Goal: Task Accomplishment & Management: Use online tool/utility

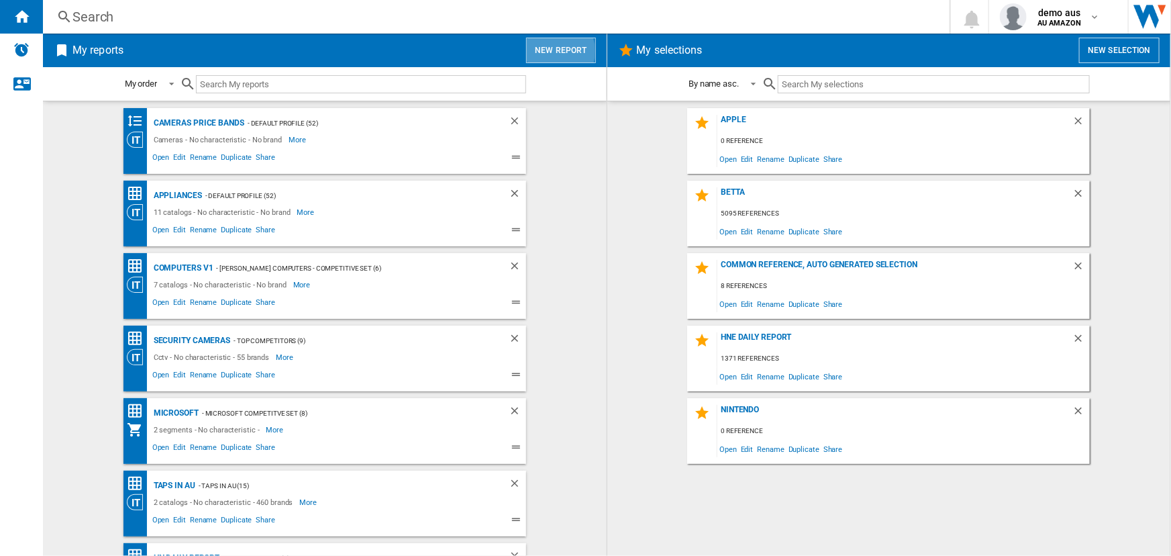
click at [554, 51] on button "New report" at bounding box center [560, 50] width 69 height 25
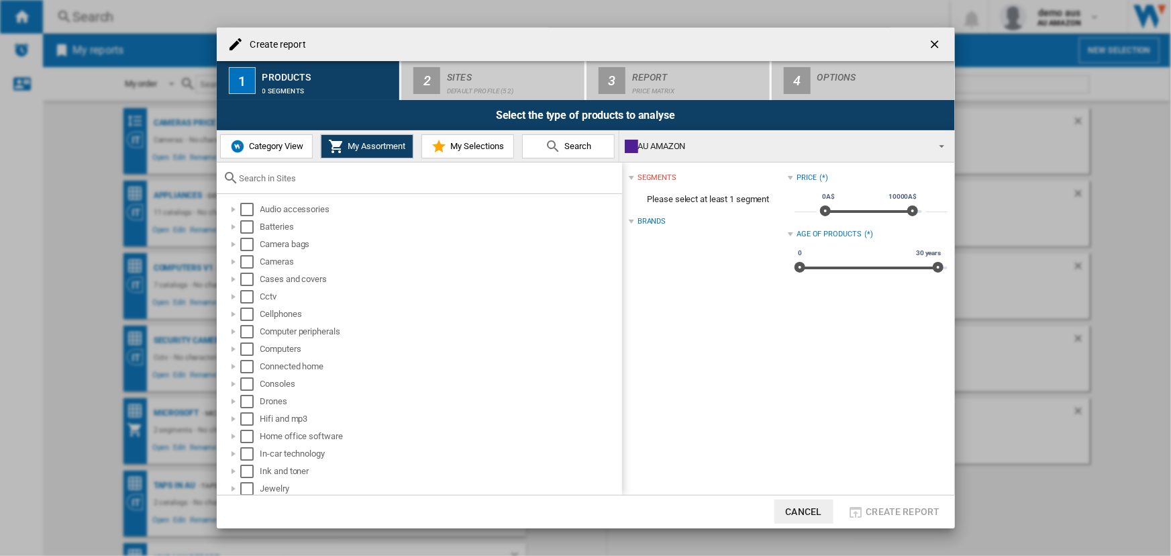
click at [268, 179] on input "text" at bounding box center [428, 178] width 376 height 10
click at [280, 142] on span "Category View" at bounding box center [275, 146] width 58 height 10
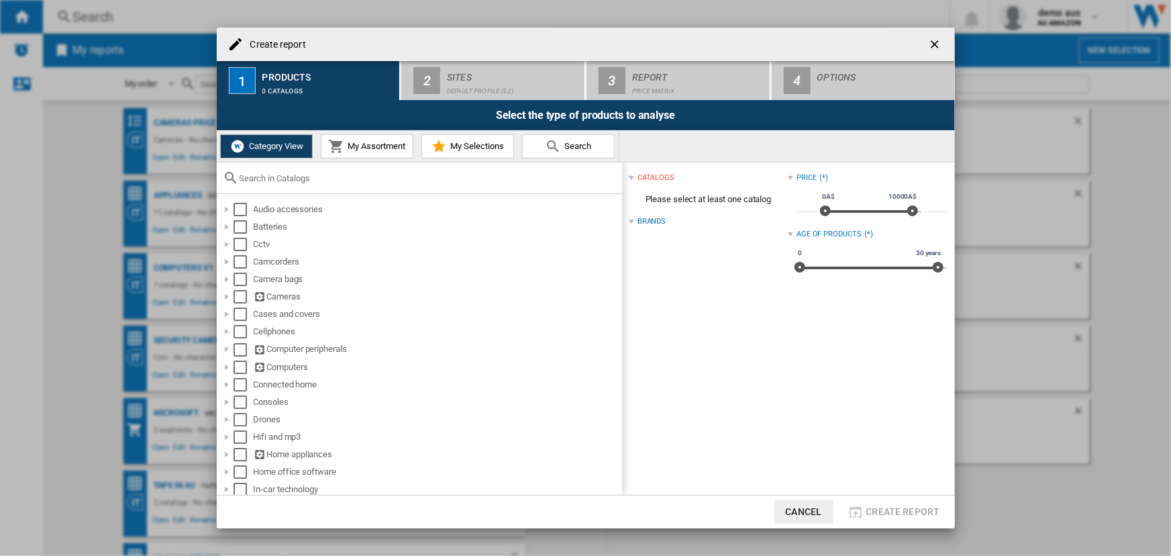
click at [280, 181] on input "text" at bounding box center [428, 178] width 376 height 10
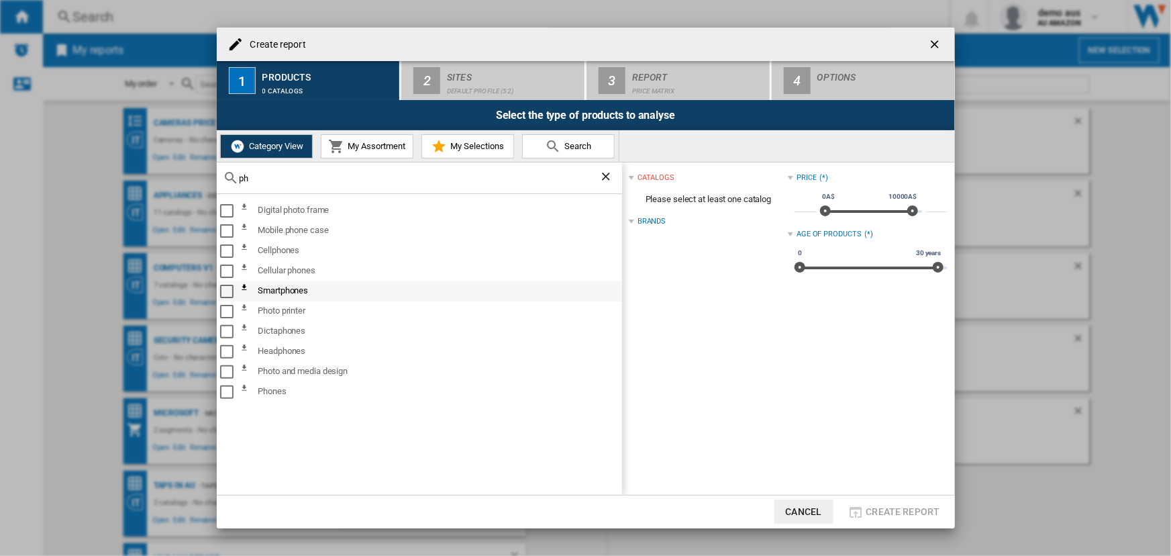
type input "p"
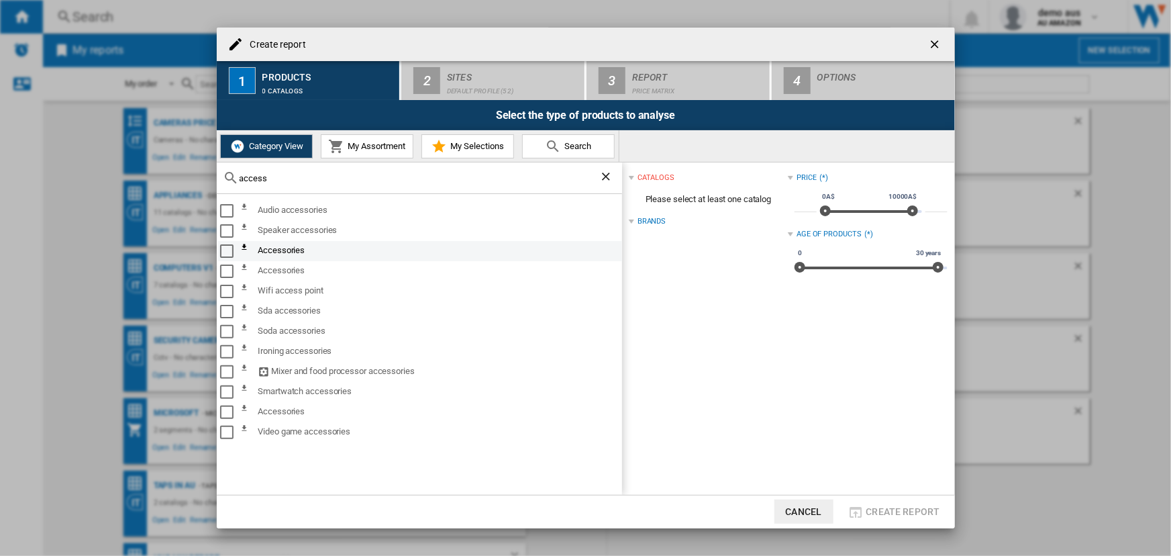
click at [228, 250] on div "Select" at bounding box center [226, 250] width 13 height 13
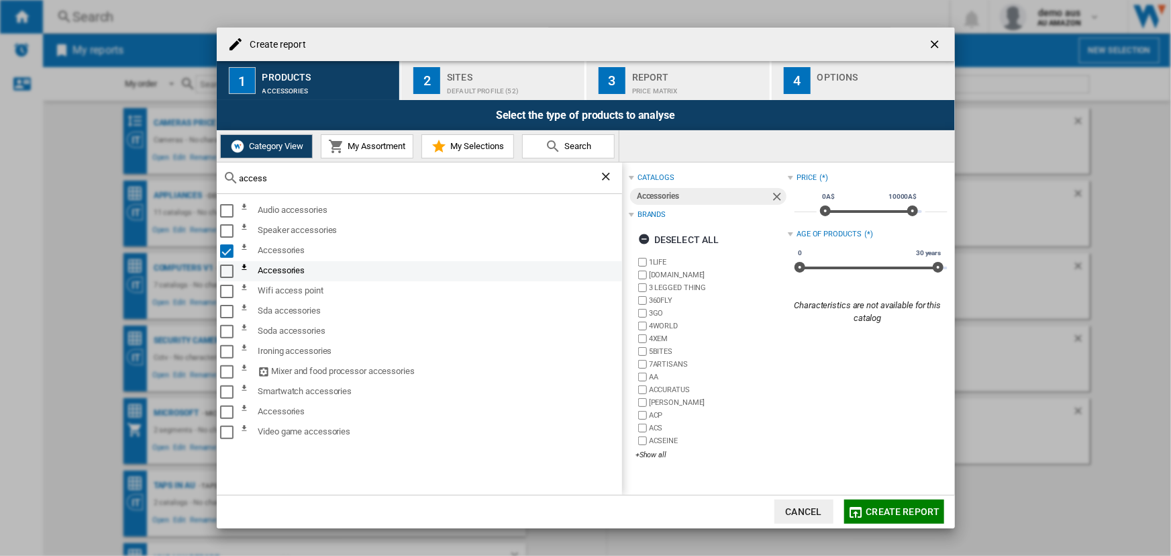
click at [224, 272] on div "Select" at bounding box center [226, 270] width 13 height 13
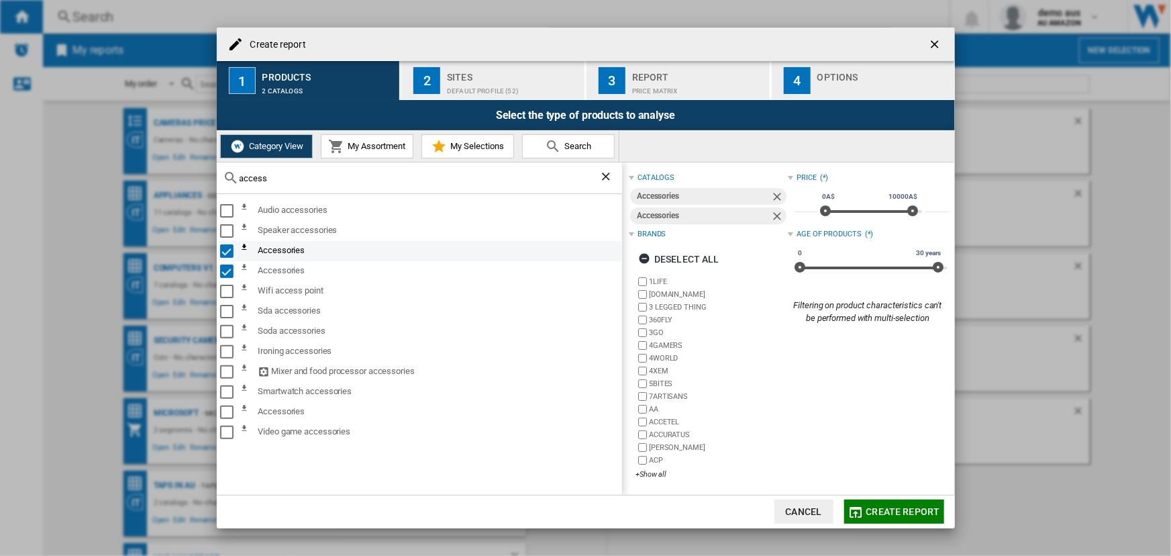
click at [223, 252] on div "Select" at bounding box center [226, 250] width 13 height 13
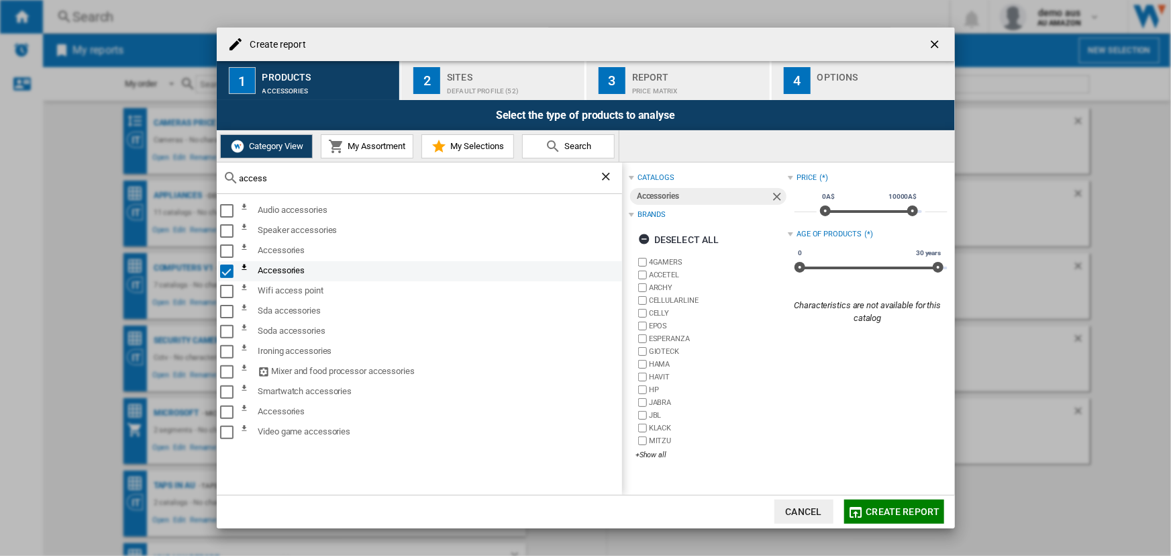
click at [225, 269] on div "Select" at bounding box center [226, 270] width 13 height 13
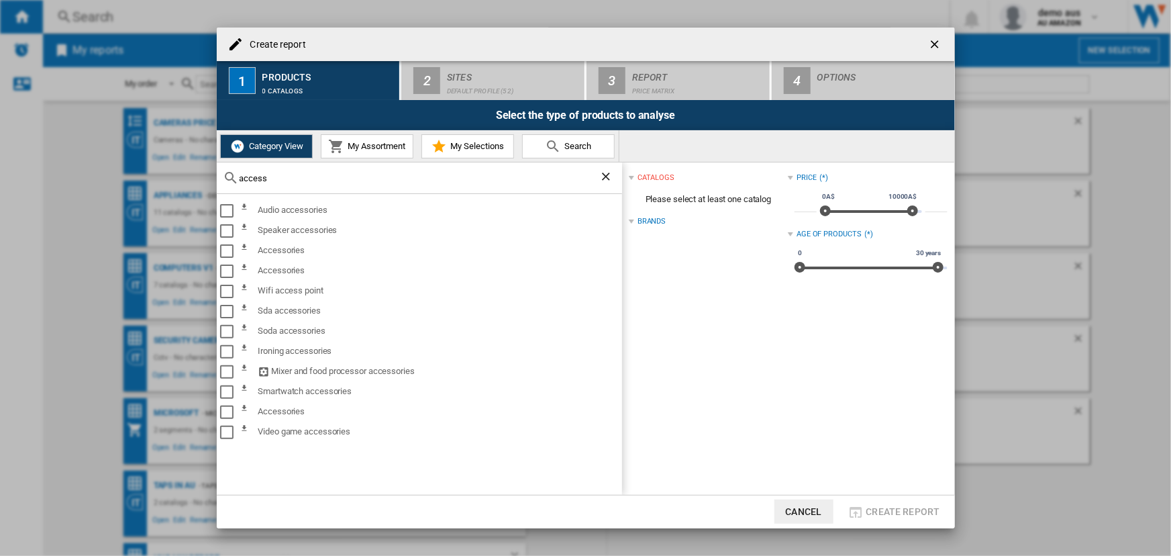
drag, startPoint x: 274, startPoint y: 183, endPoint x: 224, endPoint y: 181, distance: 50.3
click at [223, 181] on div "access" at bounding box center [419, 178] width 405 height 32
drag, startPoint x: 266, startPoint y: 174, endPoint x: 219, endPoint y: 176, distance: 47.7
click at [219, 176] on div "access" at bounding box center [419, 178] width 405 height 32
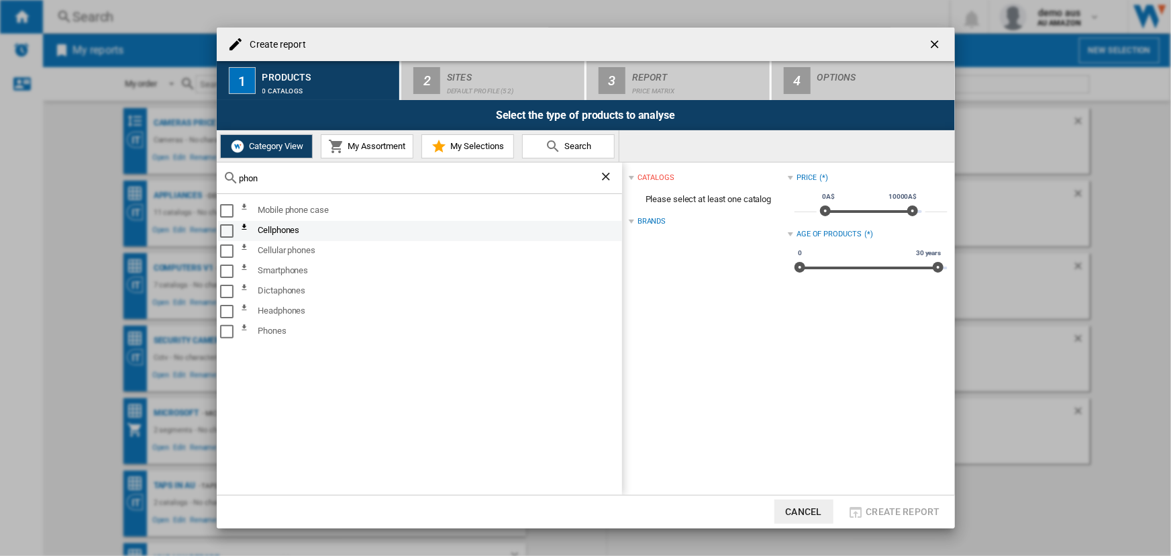
type input "phon"
click at [229, 230] on div "Select" at bounding box center [226, 230] width 13 height 13
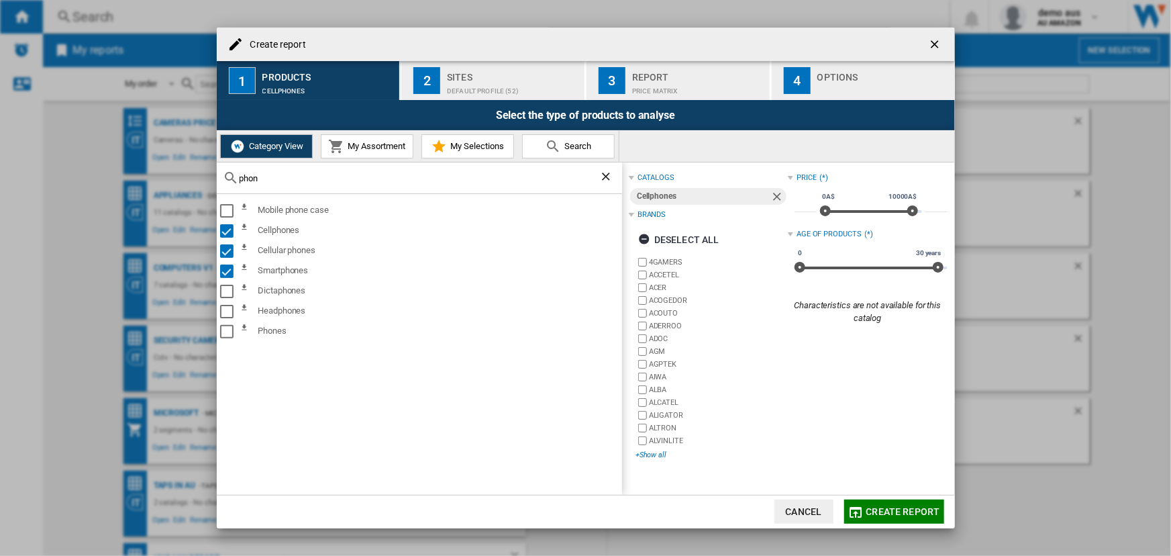
click at [654, 450] on div "+Show all" at bounding box center [711, 455] width 152 height 10
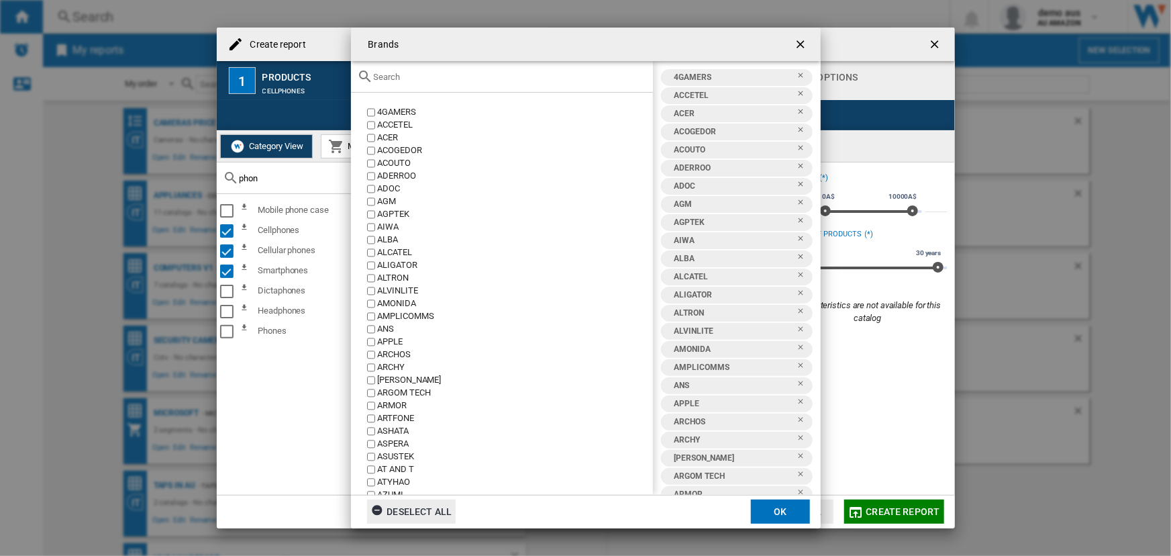
click at [397, 508] on div "Deselect all" at bounding box center [411, 511] width 81 height 24
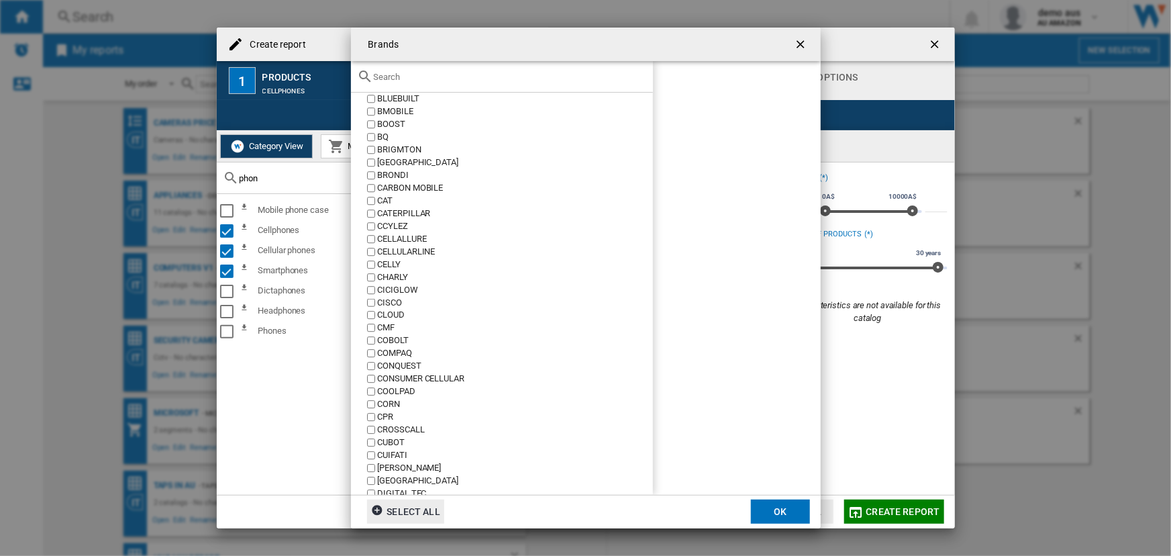
scroll to position [610, 0]
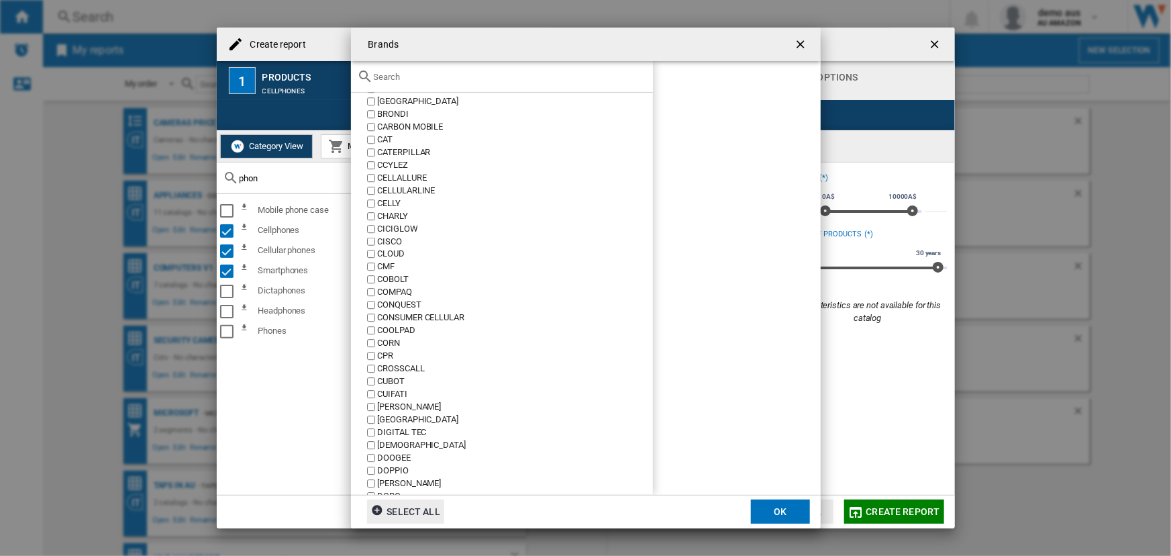
click at [799, 40] on ng-md-icon "getI18NText('BUTTONS.CLOSE_DIALOG')" at bounding box center [802, 46] width 16 height 16
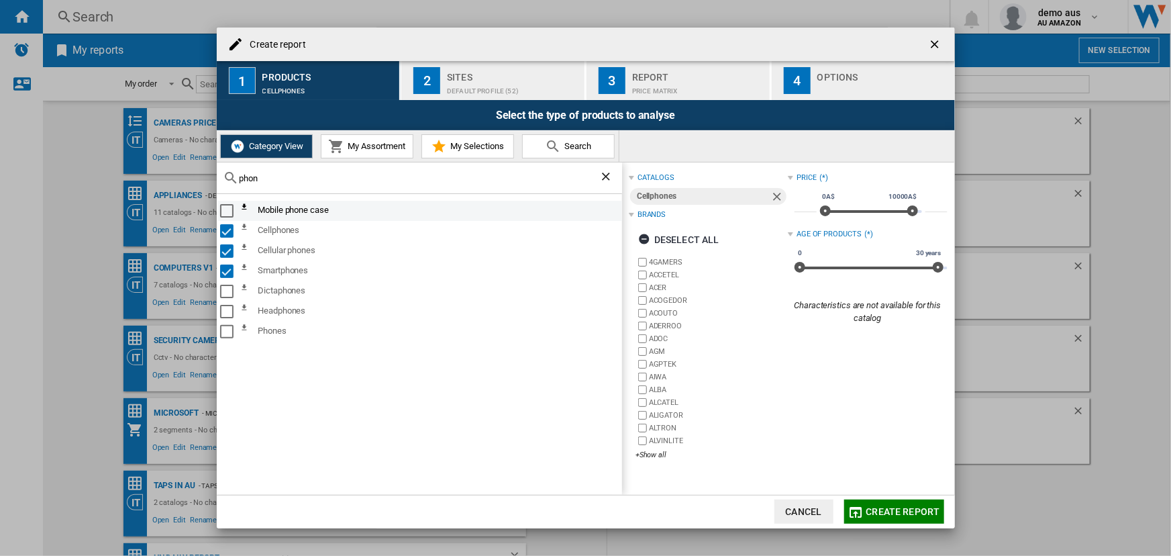
click at [228, 208] on div "Select" at bounding box center [226, 210] width 13 height 13
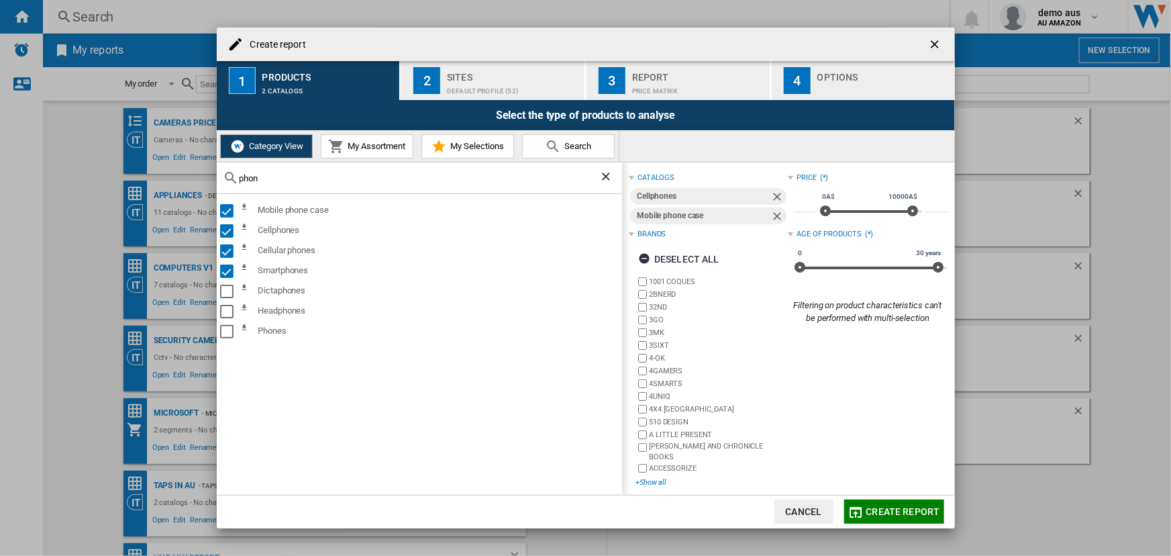
click at [657, 477] on div "+Show all" at bounding box center [711, 482] width 152 height 10
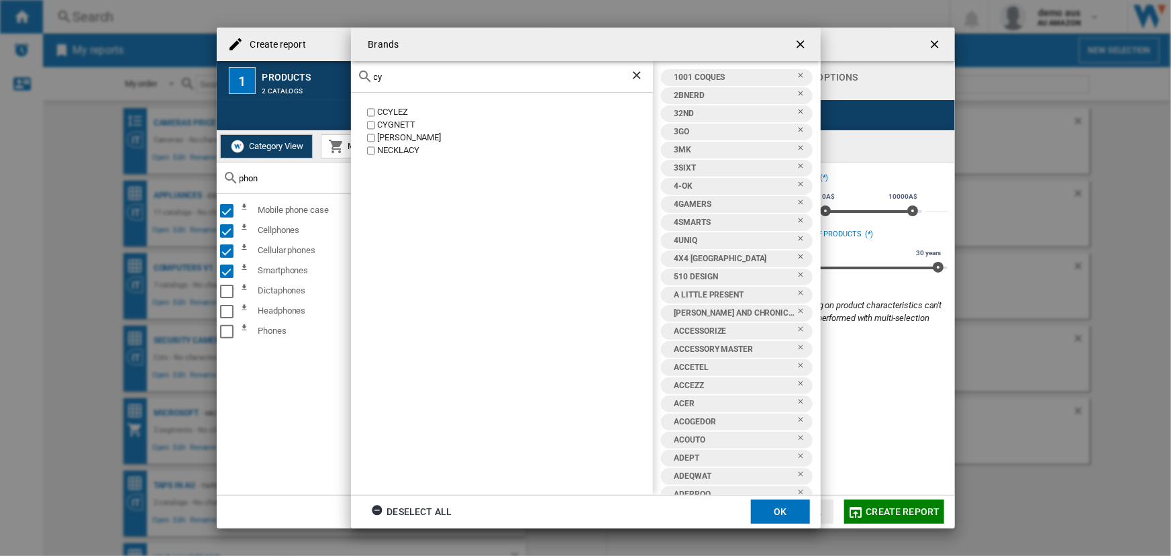
type input "cy"
click at [777, 515] on button "OK" at bounding box center [780, 511] width 59 height 24
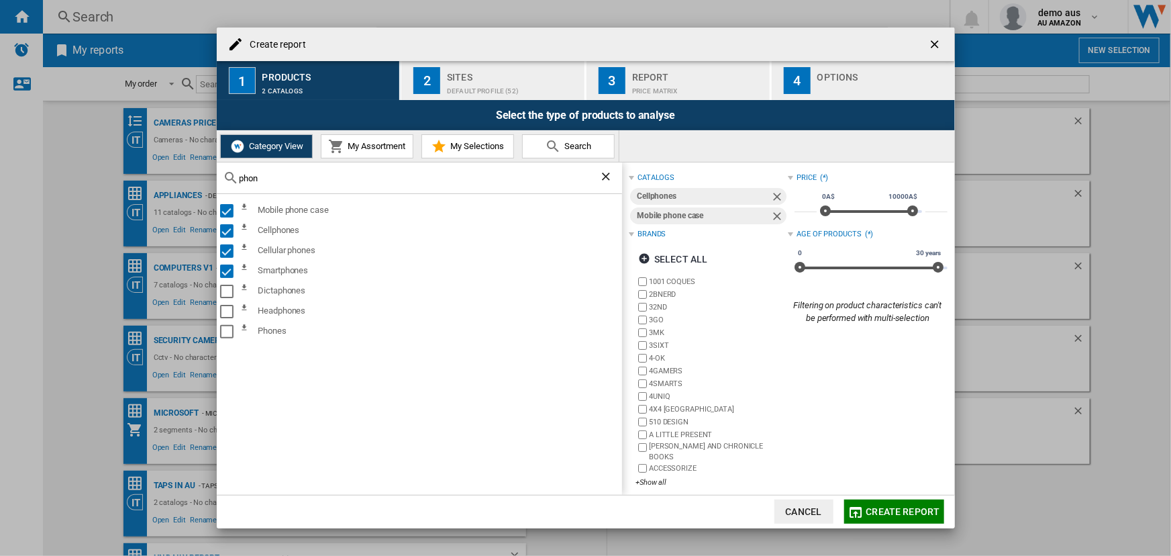
click at [890, 512] on span "Create report" at bounding box center [903, 511] width 74 height 11
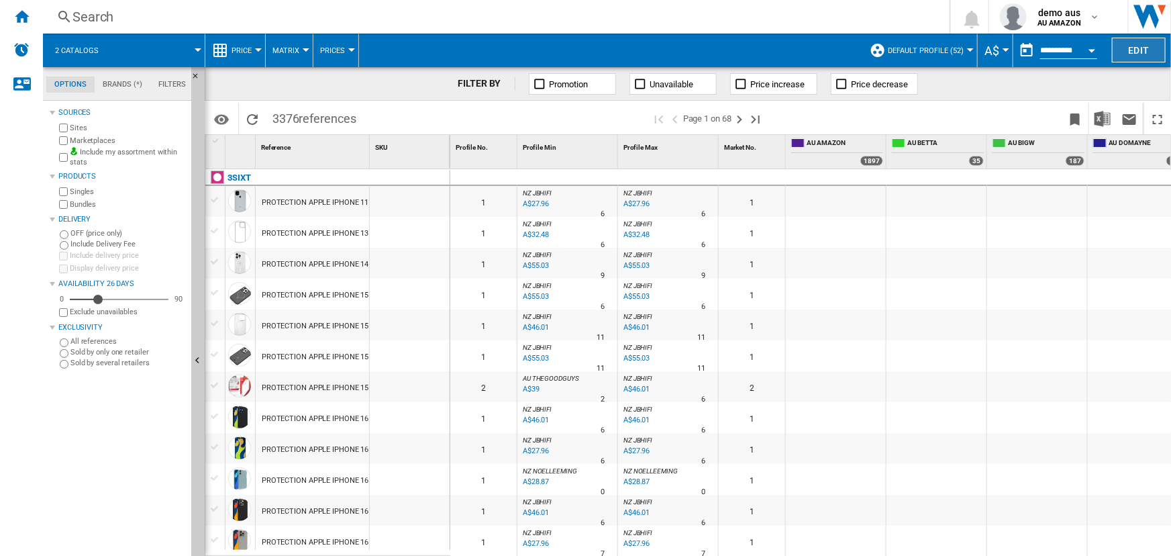
click at [1127, 52] on button "Edit" at bounding box center [1139, 50] width 54 height 25
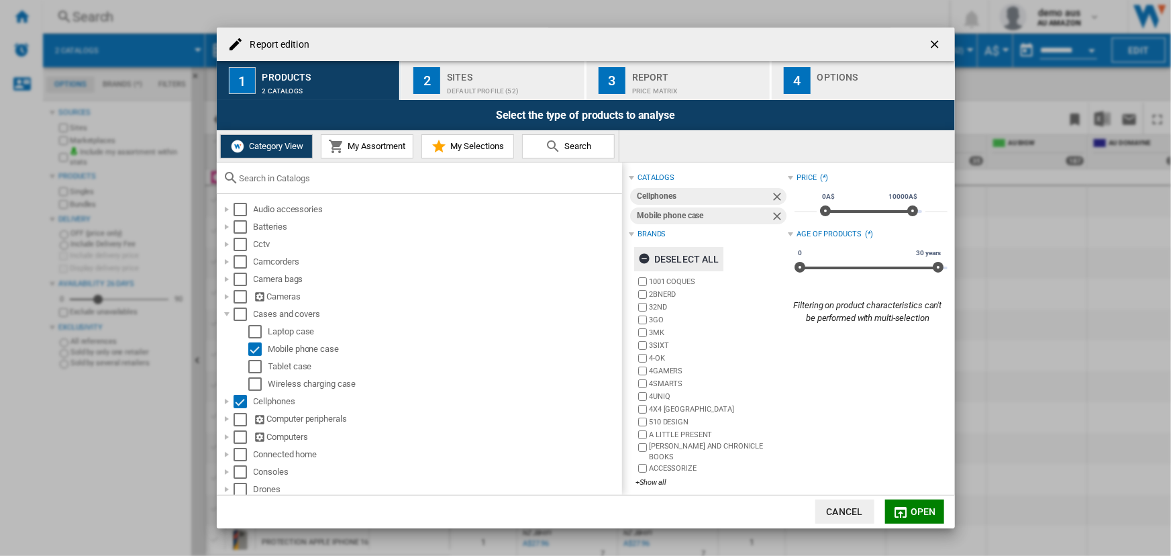
click at [644, 254] on ng-md-icon "Report edition ..." at bounding box center [646, 260] width 16 height 16
click at [645, 477] on div "+Show all" at bounding box center [711, 482] width 152 height 10
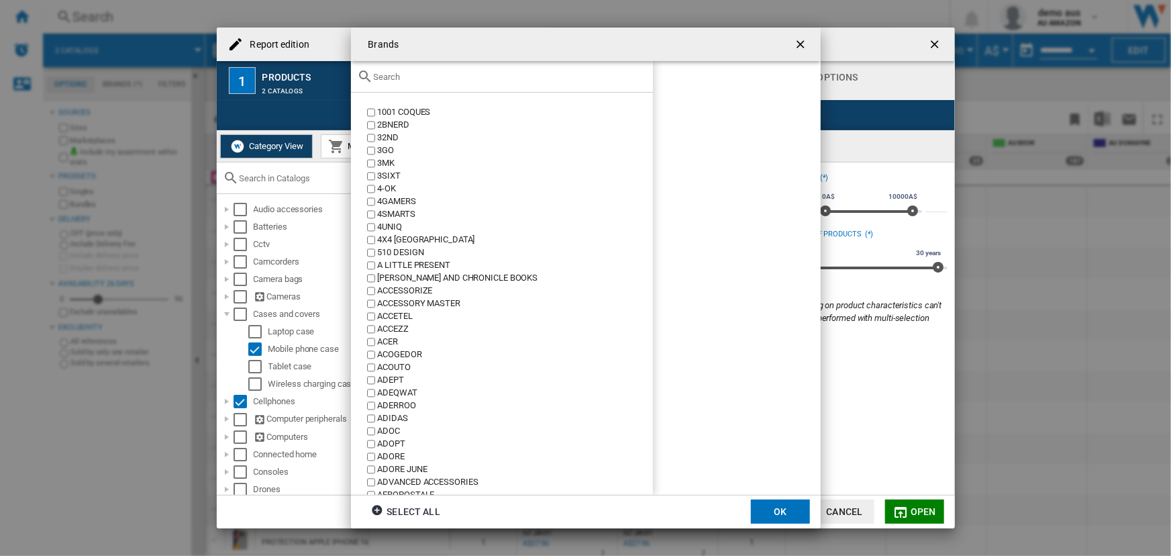
click at [402, 81] on input "Brands 1001 ..." at bounding box center [510, 77] width 272 height 10
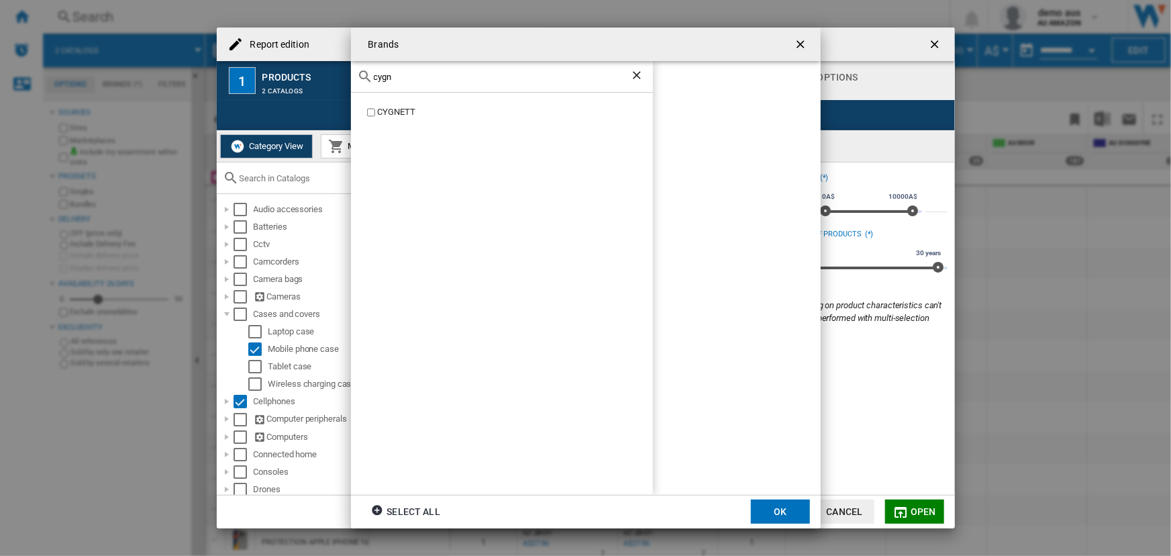
type input "cygn"
click at [794, 513] on button "OK" at bounding box center [780, 511] width 59 height 24
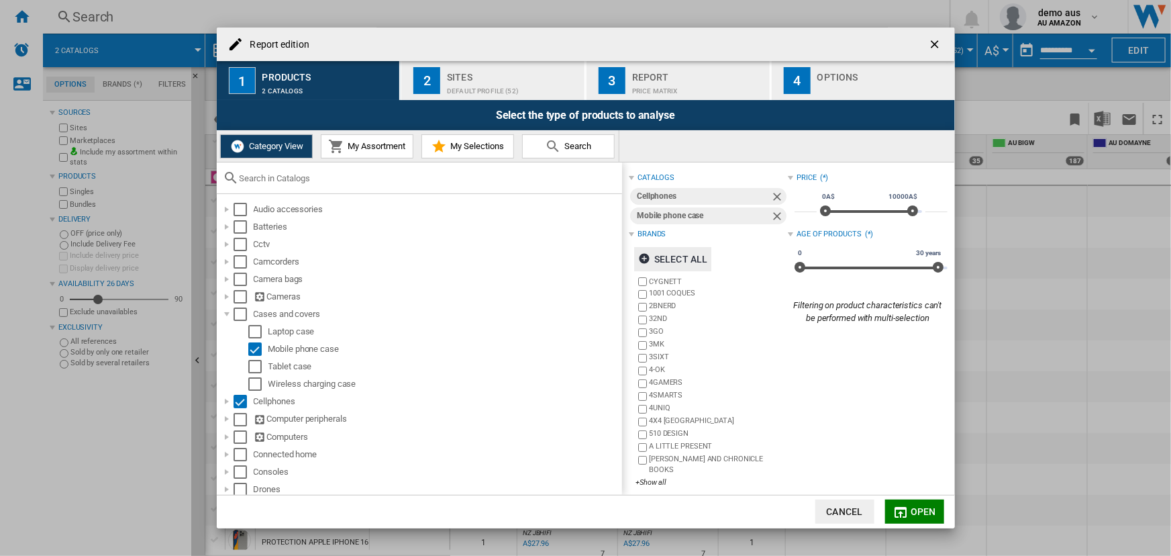
click at [914, 509] on span "Open" at bounding box center [923, 511] width 25 height 11
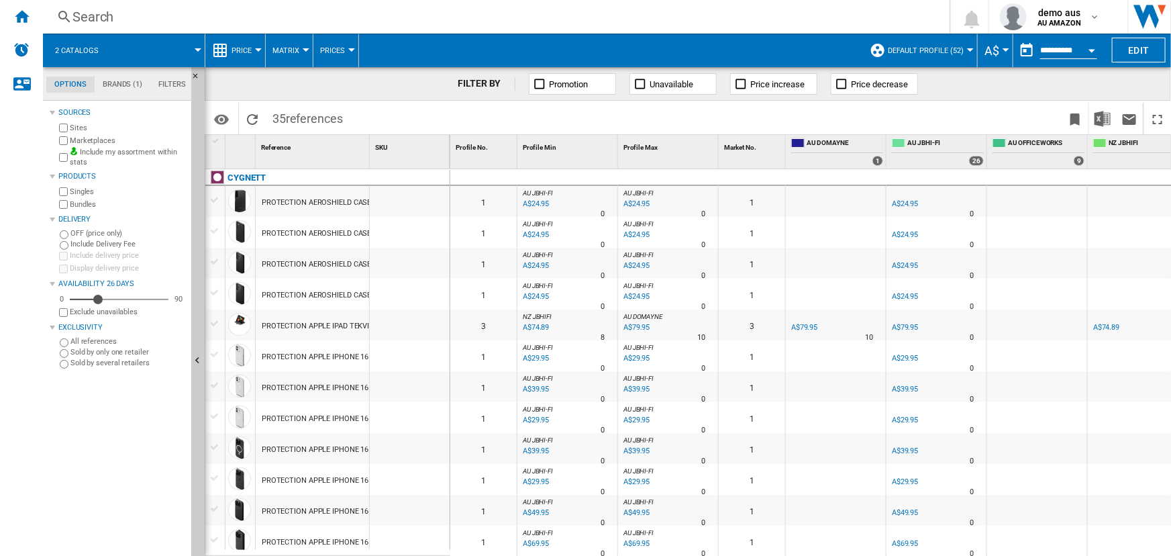
click at [178, 46] on span at bounding box center [157, 51] width 81 height 34
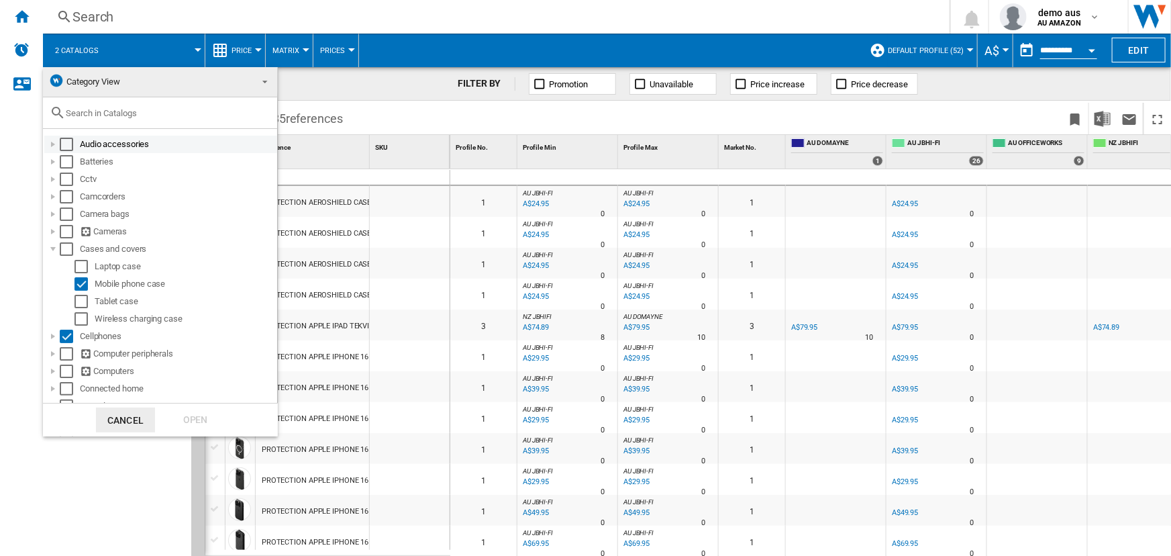
click at [64, 142] on div "Select" at bounding box center [66, 144] width 13 height 13
click at [103, 113] on input "text" at bounding box center [168, 113] width 205 height 10
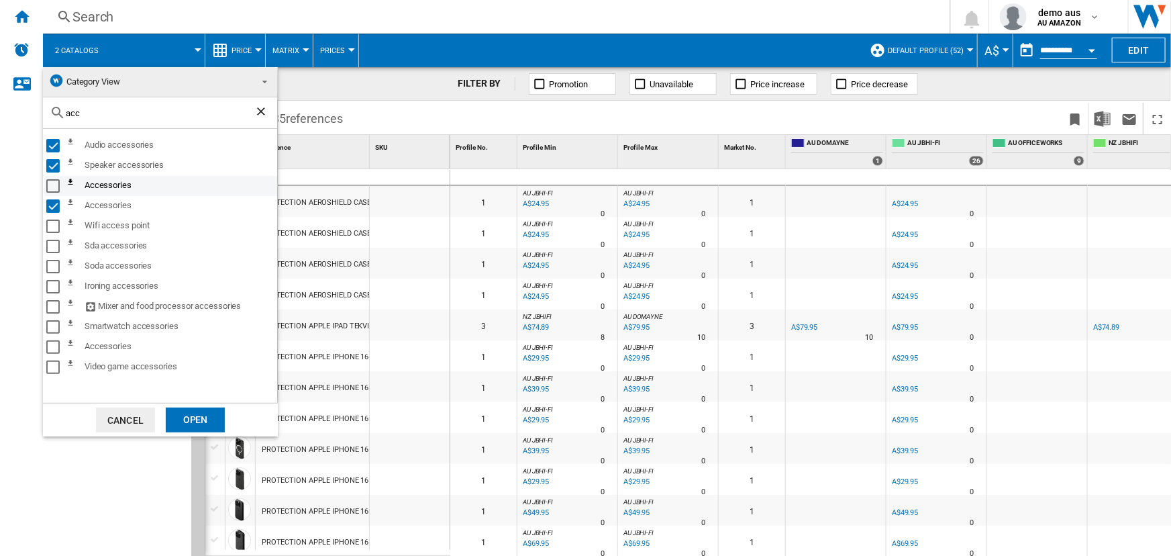
type input "acc"
click at [48, 183] on div "Select" at bounding box center [52, 185] width 13 height 13
click at [49, 345] on div "Select" at bounding box center [52, 346] width 13 height 13
click at [194, 417] on div "Open" at bounding box center [195, 419] width 59 height 25
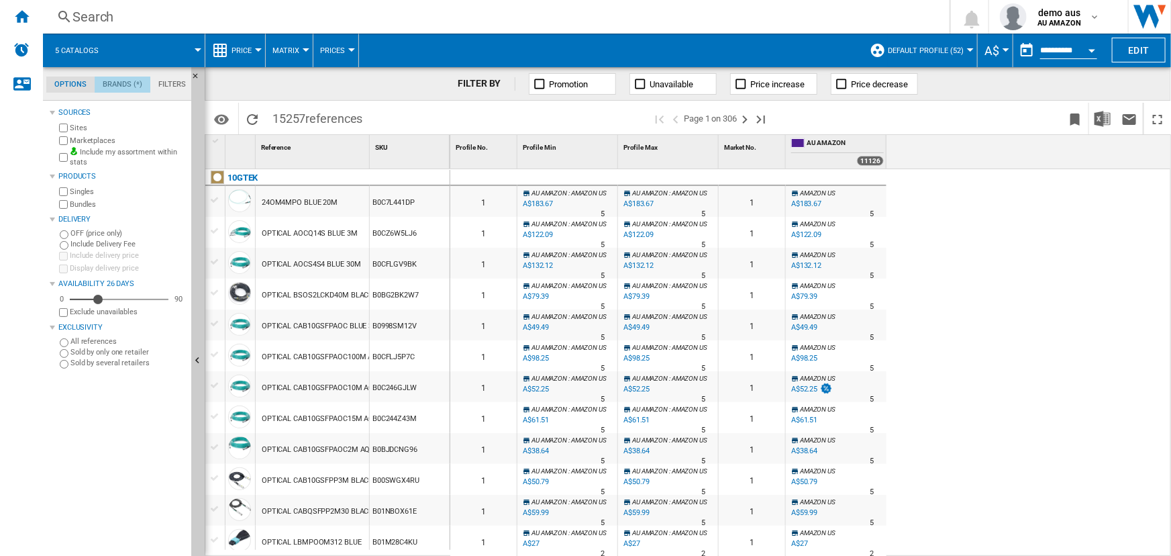
click at [125, 87] on md-tab-item "Brands (*)" at bounding box center [123, 84] width 56 height 16
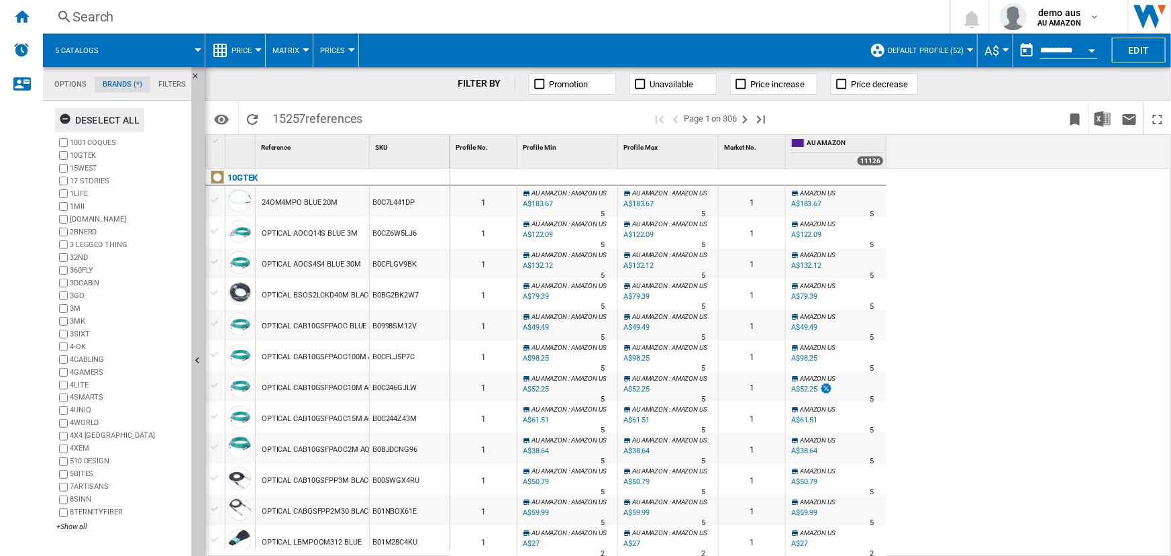
click at [71, 117] on ng-md-icon "button" at bounding box center [67, 121] width 16 height 16
click at [73, 525] on div "+Show all" at bounding box center [121, 526] width 130 height 10
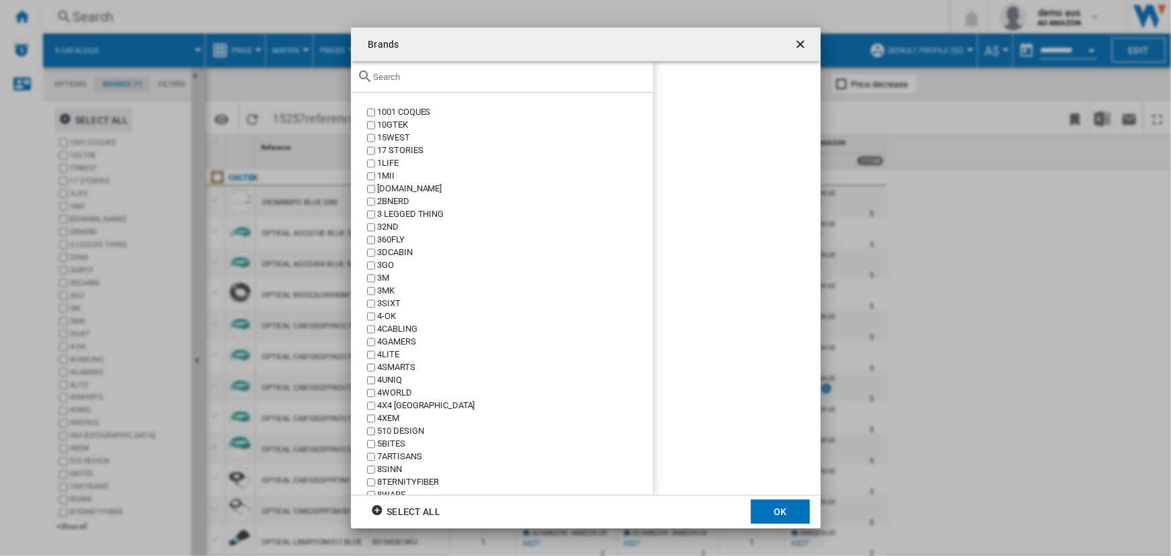
click at [429, 80] on input "Brands 1001 ..." at bounding box center [510, 77] width 272 height 10
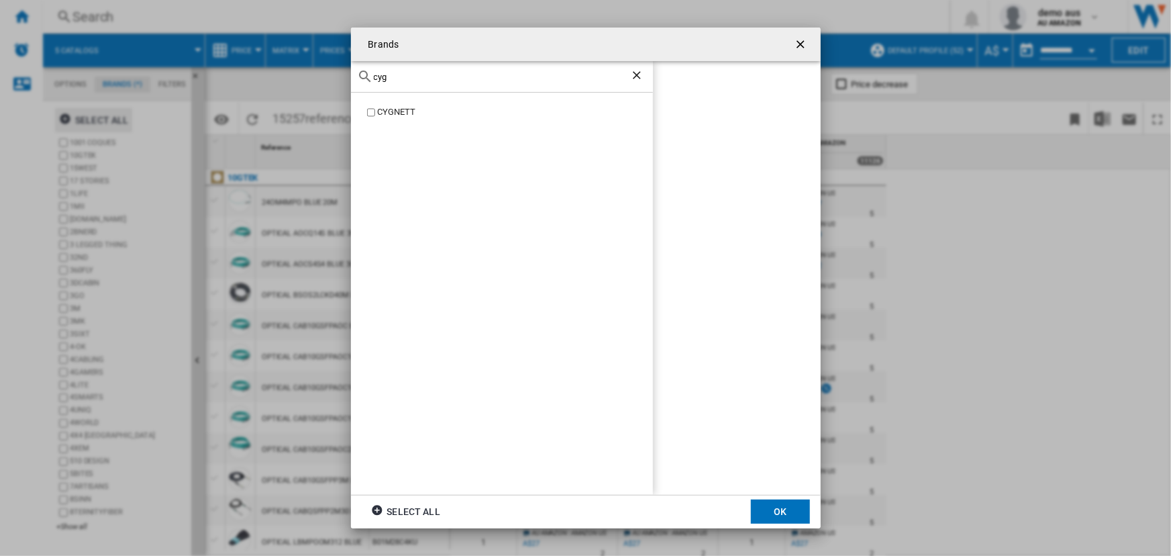
type input "cyg"
click at [779, 514] on button "OK" at bounding box center [780, 511] width 59 height 24
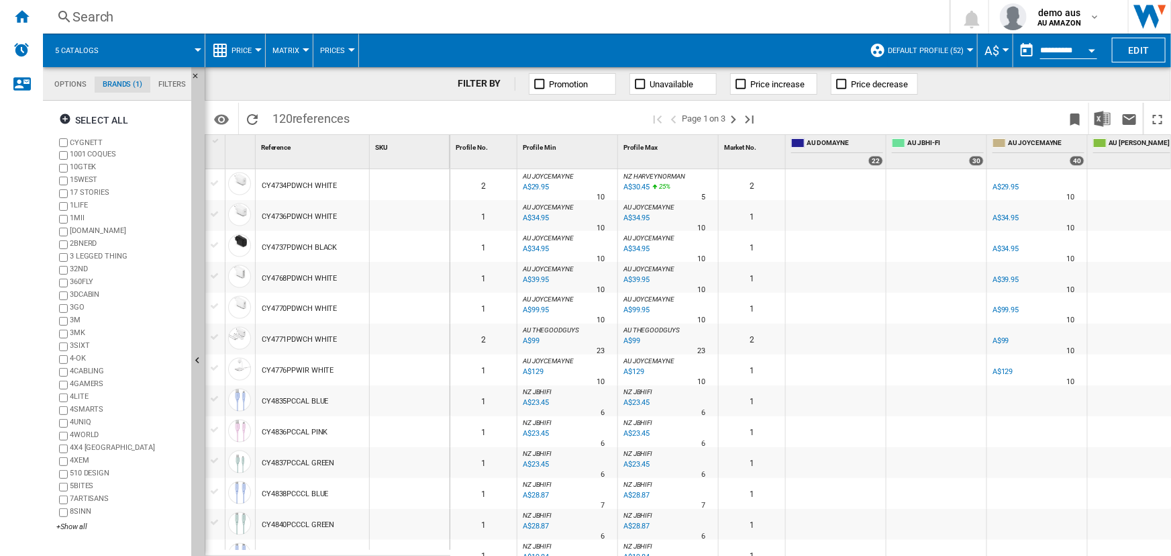
scroll to position [1179, 0]
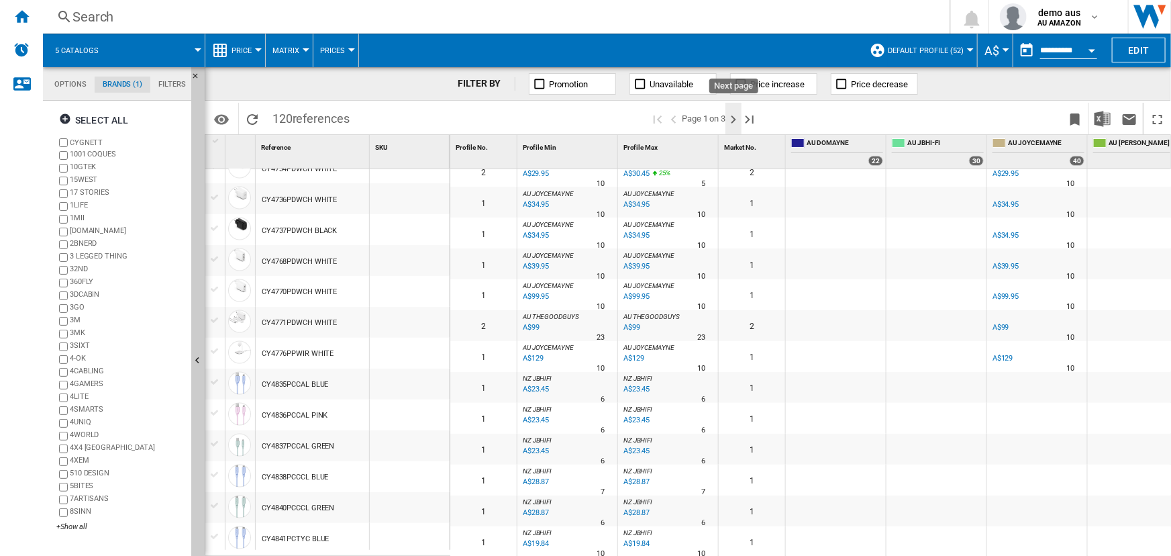
click at [733, 121] on ng-md-icon "Next page" at bounding box center [733, 119] width 16 height 16
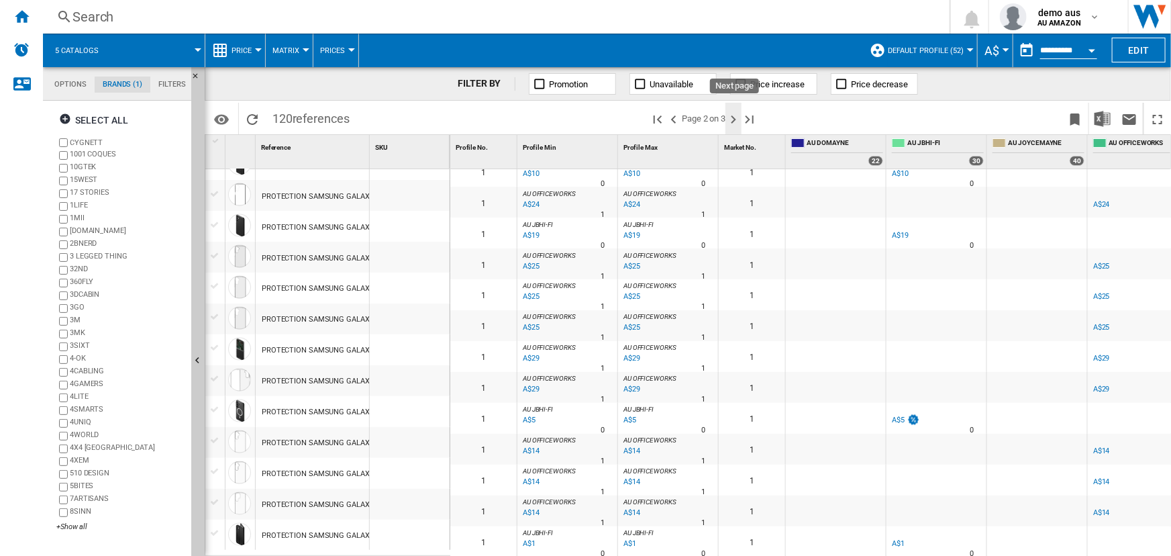
click at [735, 117] on ng-md-icon "Next page" at bounding box center [733, 119] width 16 height 16
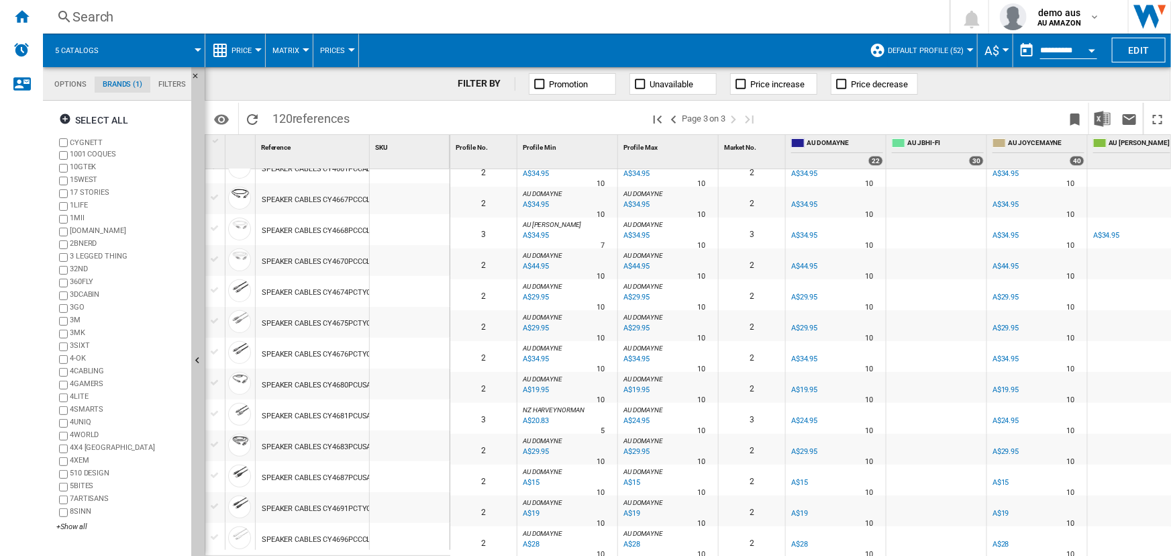
click at [78, 54] on button "5 catalogs" at bounding box center [83, 51] width 57 height 34
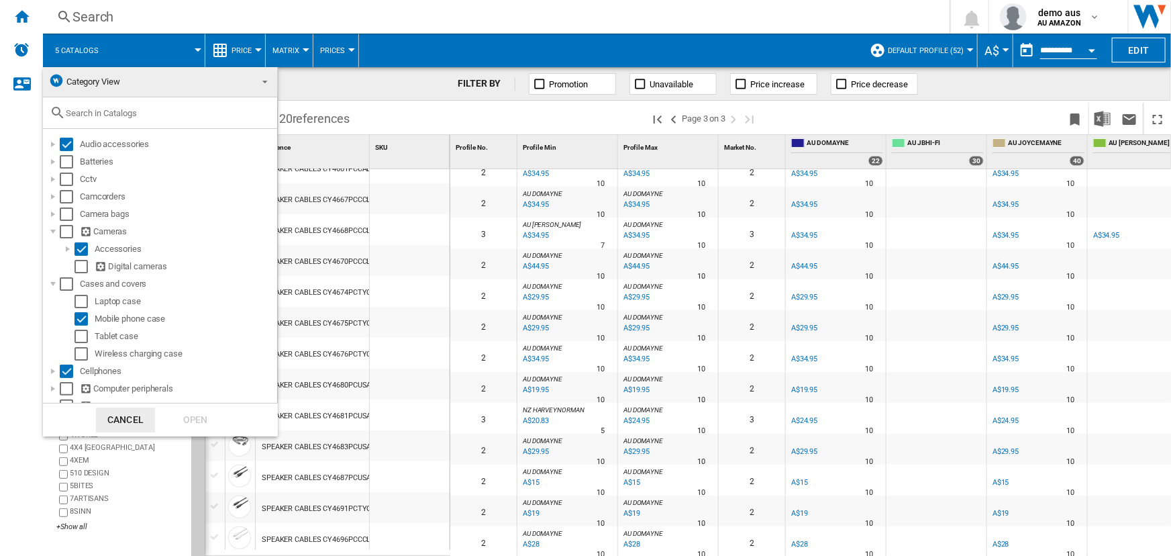
click at [111, 113] on input "text" at bounding box center [168, 113] width 205 height 10
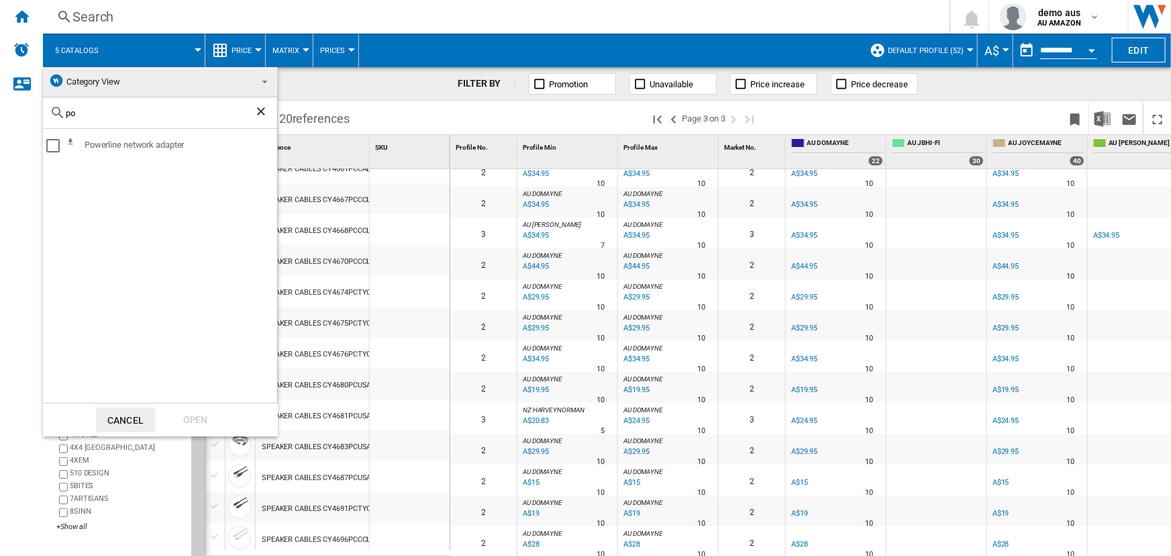
type input "p"
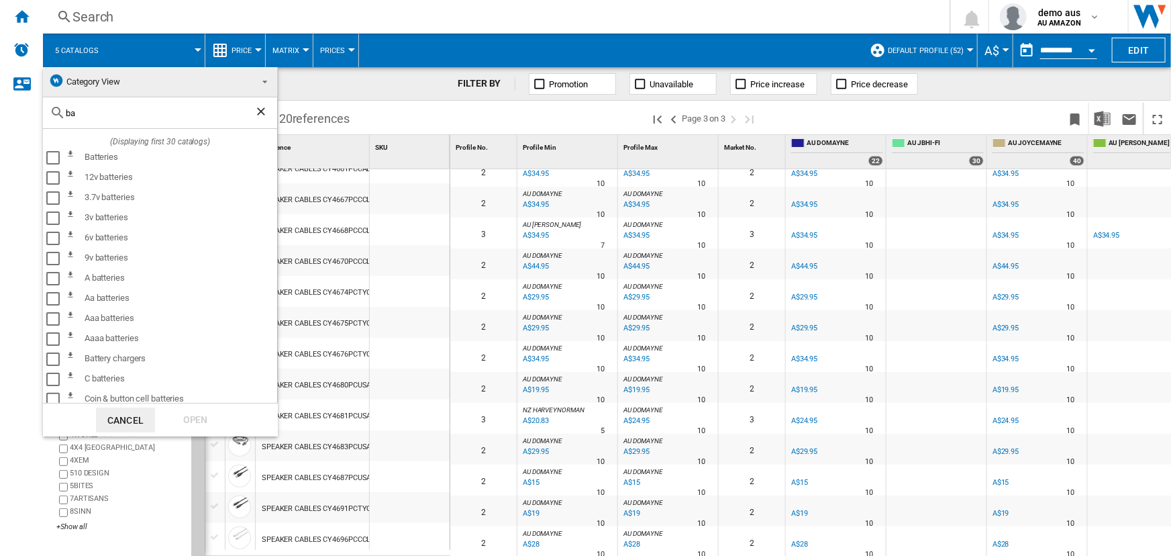
type input "b"
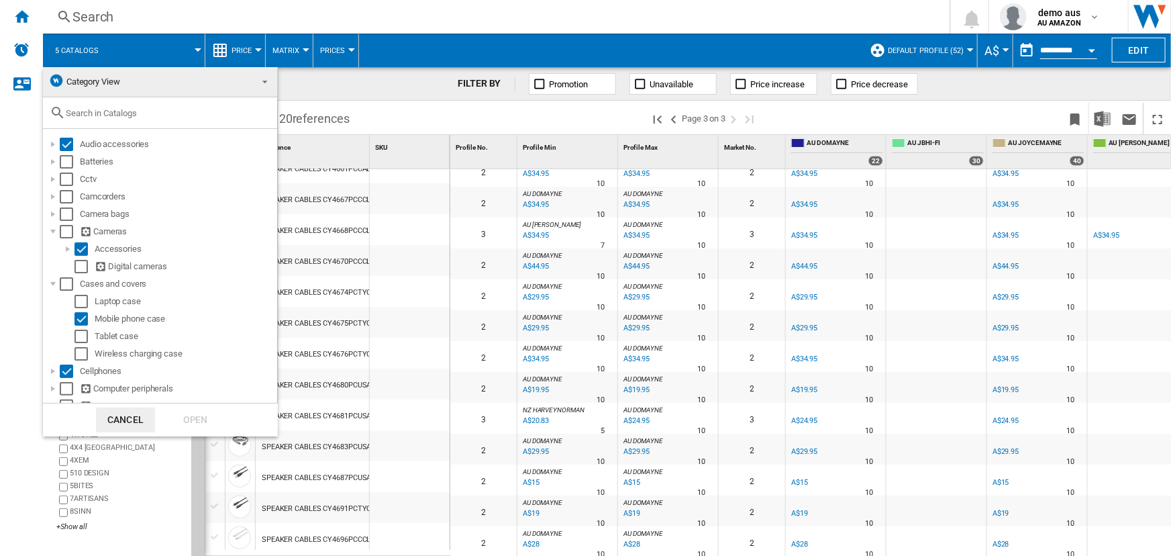
click at [136, 415] on button "Cancel" at bounding box center [125, 419] width 59 height 25
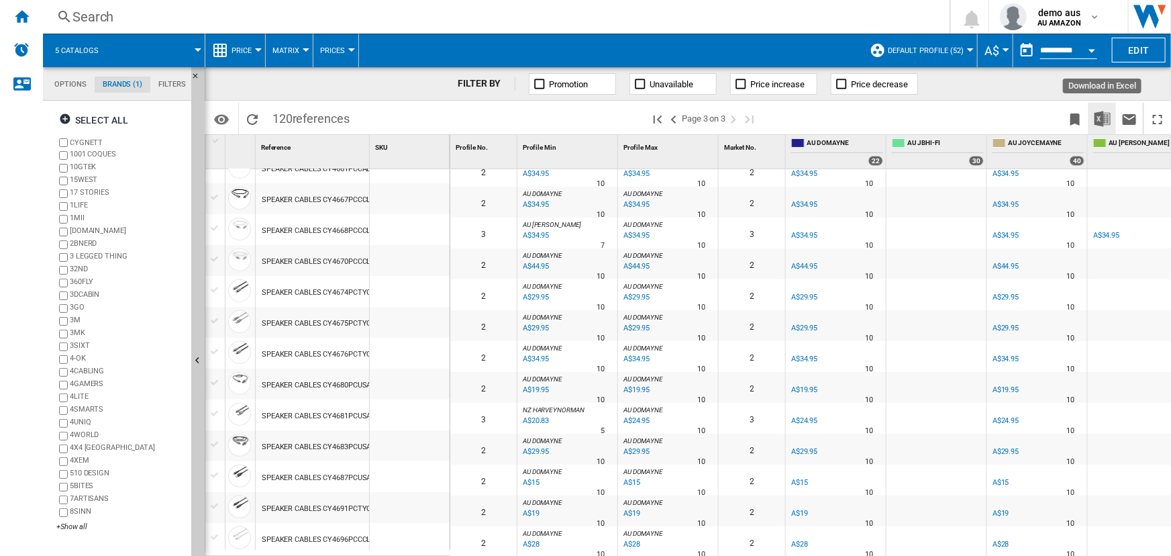
click at [1101, 120] on img "Download in Excel" at bounding box center [1102, 119] width 16 height 16
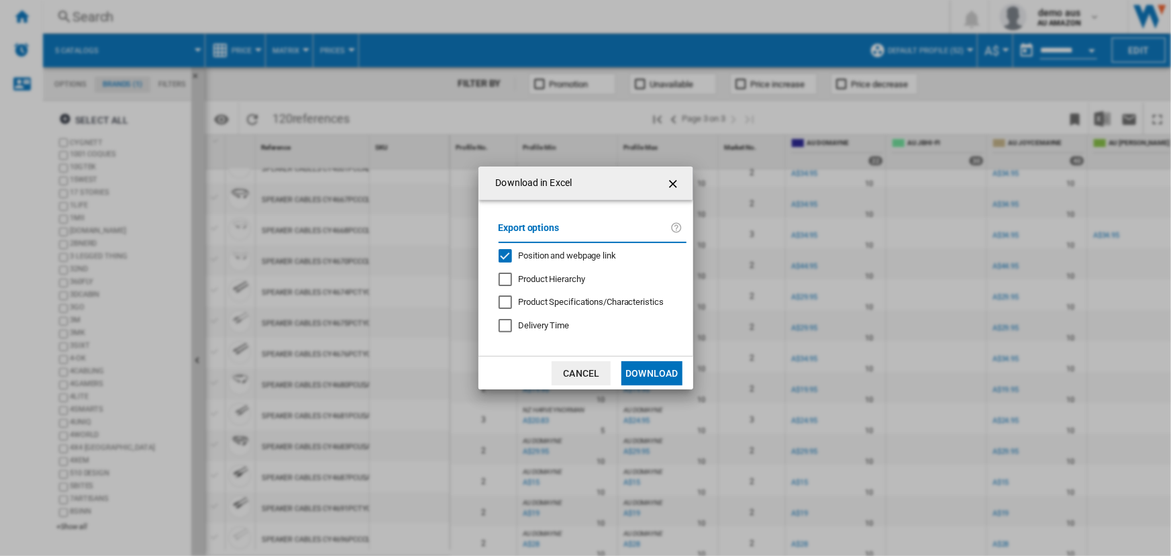
click at [508, 276] on div "Product Hierarchy" at bounding box center [505, 278] width 13 height 13
click at [501, 256] on div "Position and webpage link" at bounding box center [505, 255] width 13 height 13
click at [664, 379] on button "Download" at bounding box center [651, 373] width 60 height 24
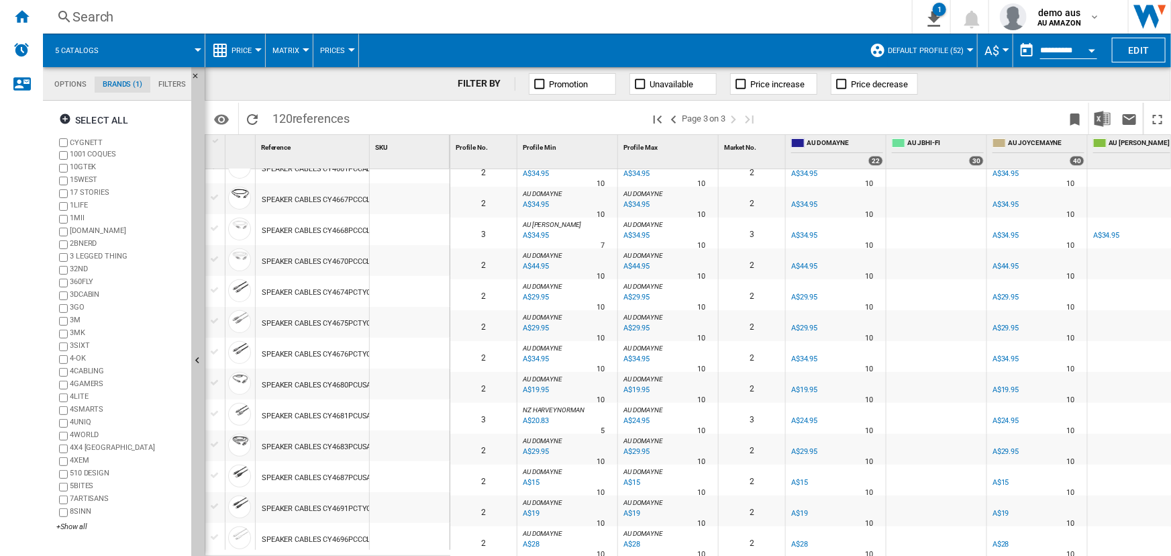
click at [125, 79] on md-tab-item "Brands (1)" at bounding box center [123, 84] width 56 height 16
click at [131, 85] on md-tab-item "Brands (1)" at bounding box center [123, 84] width 56 height 16
click at [191, 48] on span at bounding box center [157, 51] width 81 height 34
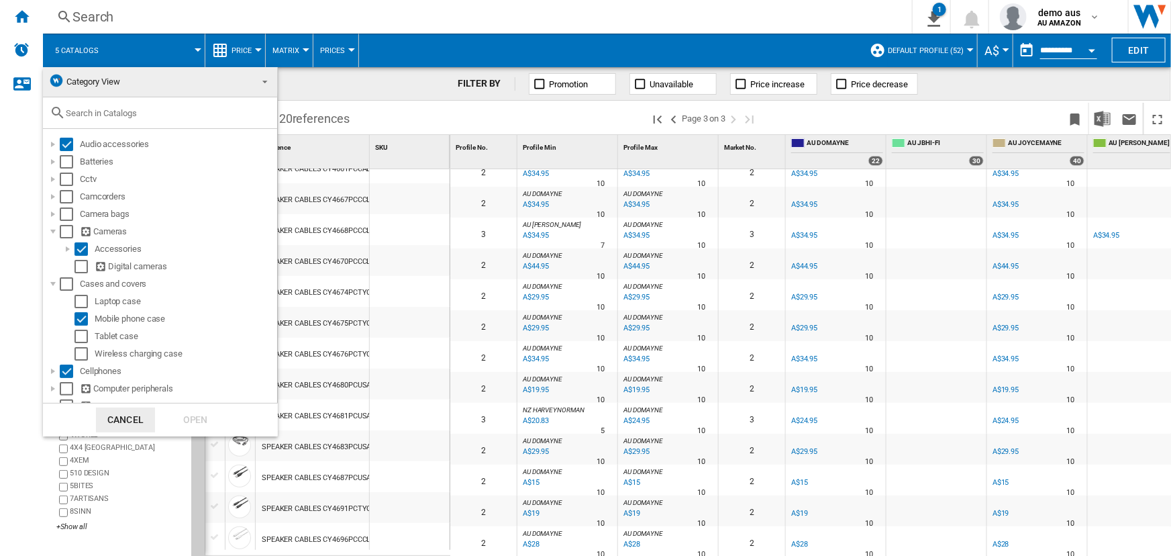
click at [187, 52] on md-backdrop at bounding box center [585, 278] width 1171 height 556
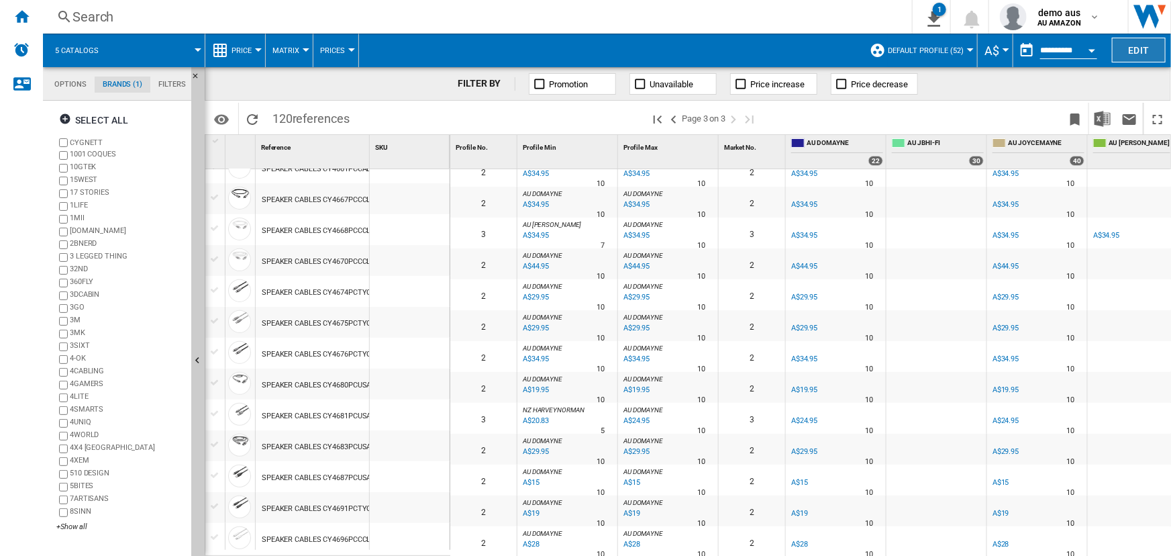
click at [1138, 45] on button "Edit" at bounding box center [1139, 50] width 54 height 25
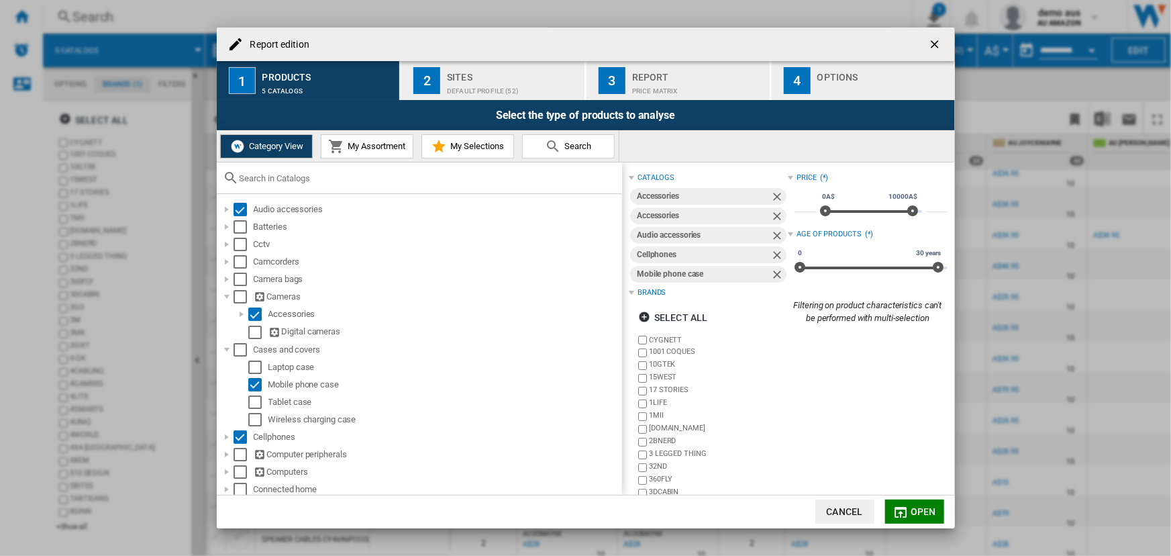
click at [374, 142] on span "My Assortment" at bounding box center [375, 146] width 61 height 10
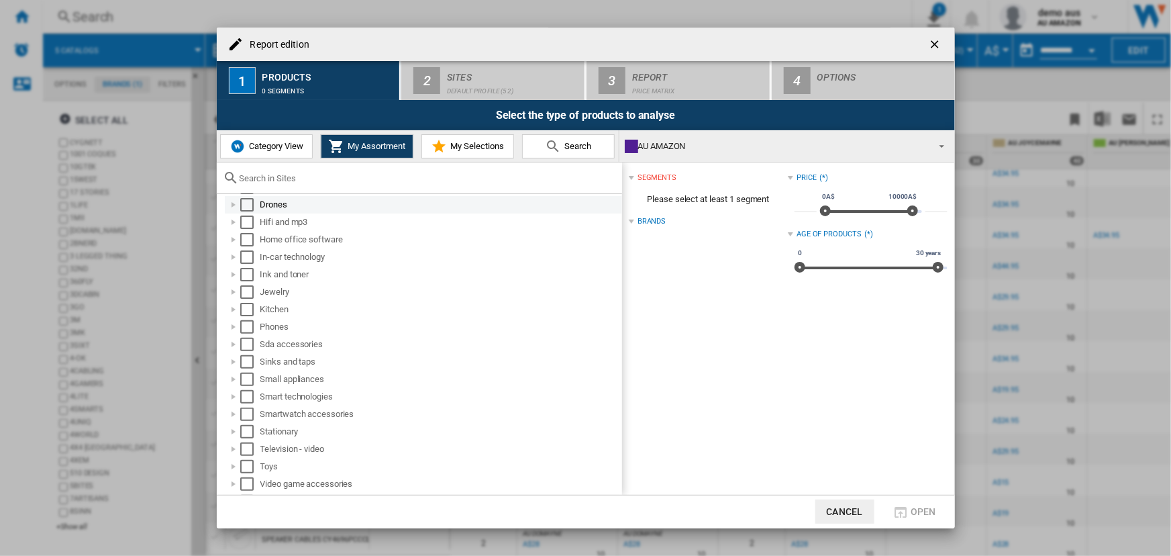
scroll to position [212, 0]
click at [256, 182] on input "Report edition ..." at bounding box center [428, 178] width 376 height 10
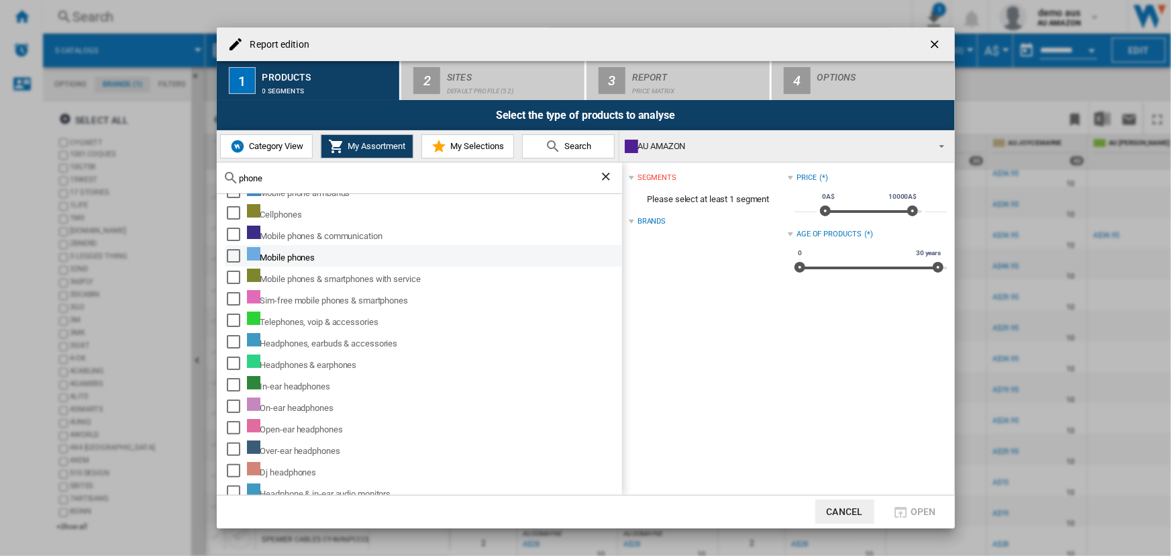
scroll to position [0, 0]
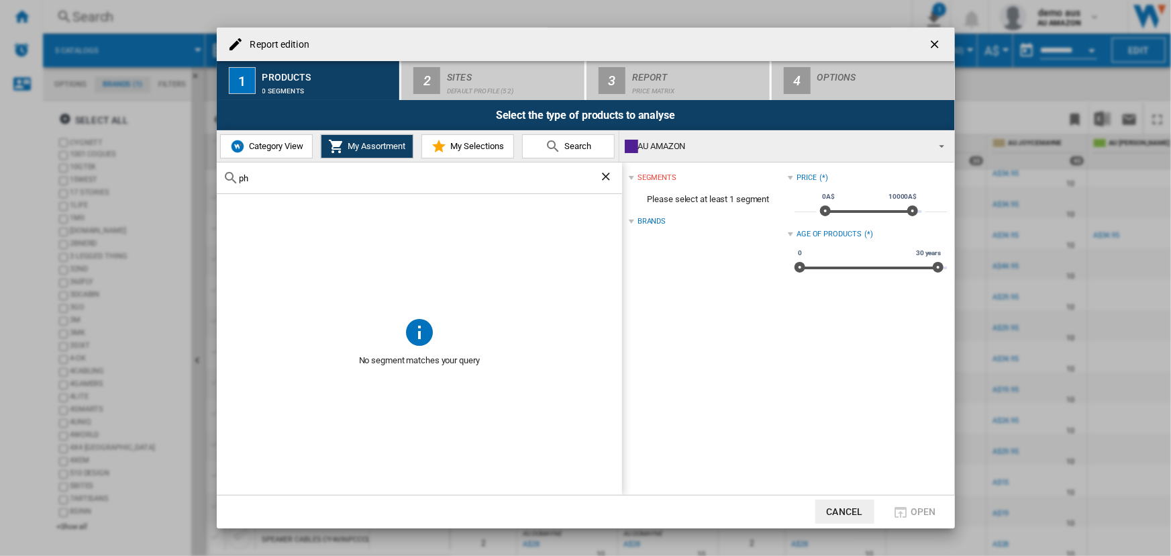
type input "p"
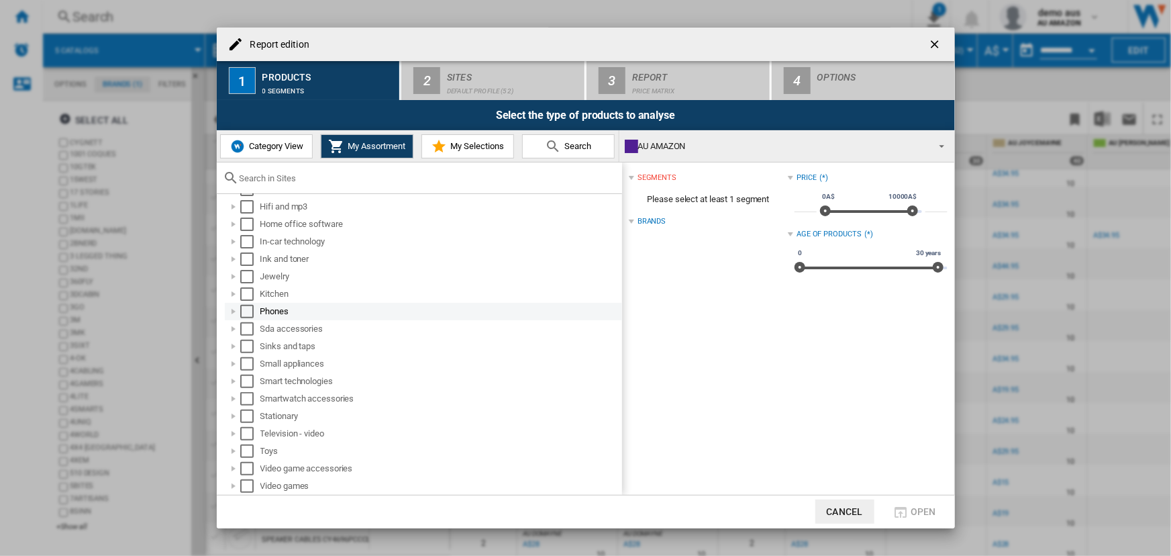
click at [232, 311] on div "Report edition ..." at bounding box center [233, 311] width 13 height 13
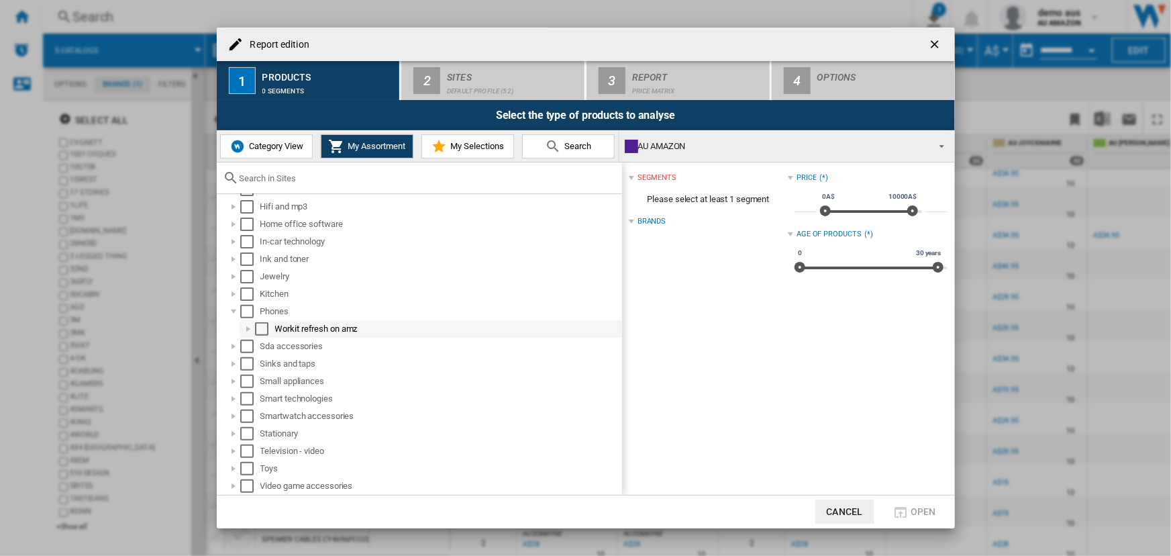
click at [245, 327] on div "Report edition ..." at bounding box center [248, 328] width 13 height 13
click at [268, 344] on div "Report edition ..." at bounding box center [262, 346] width 13 height 13
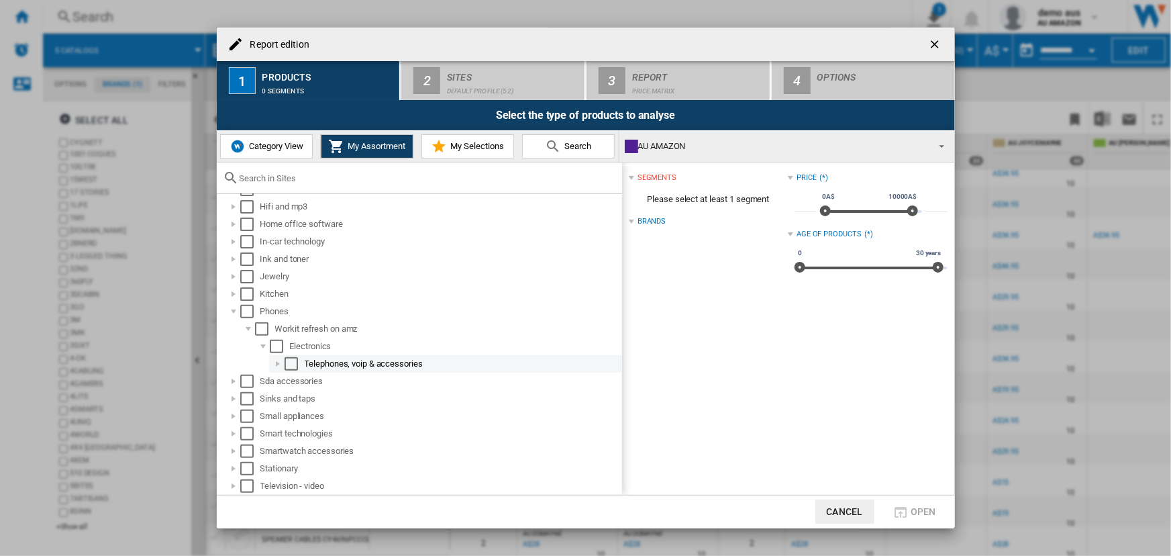
click at [276, 364] on div "Report edition ..." at bounding box center [277, 363] width 13 height 13
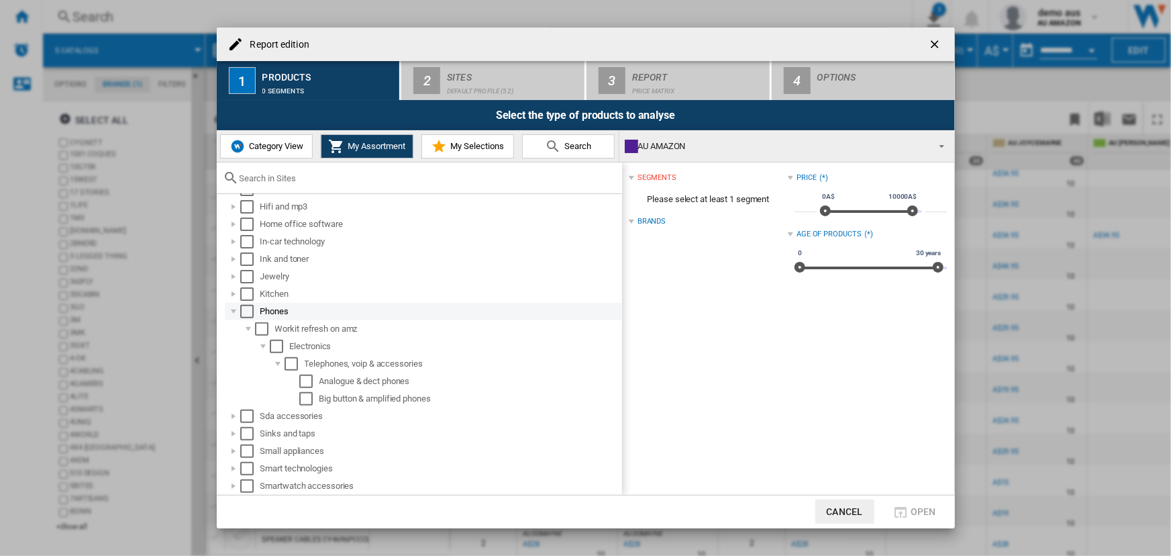
click at [233, 310] on div "Report edition ..." at bounding box center [233, 311] width 13 height 13
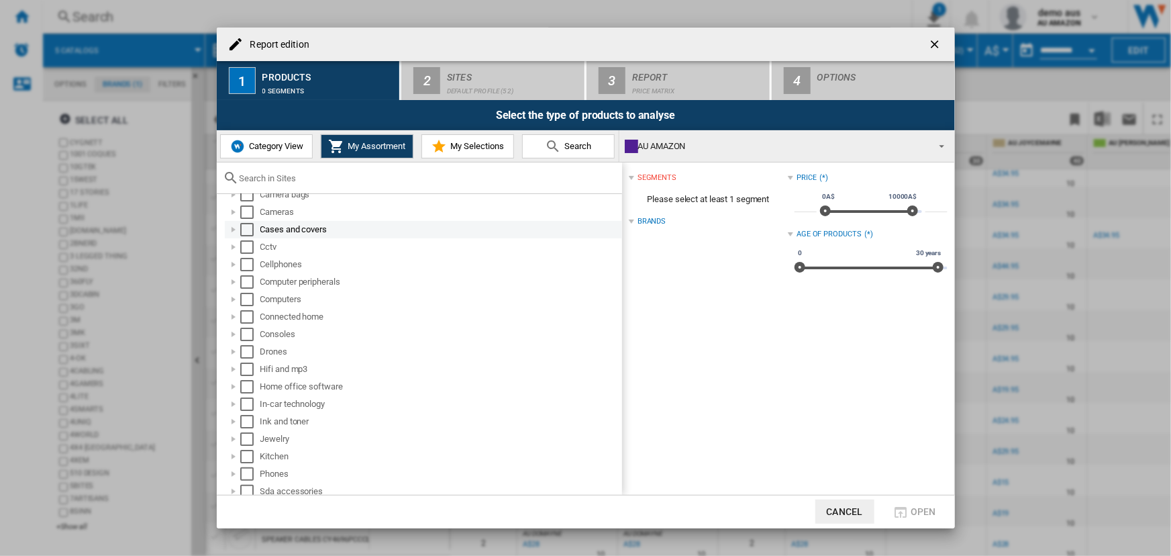
scroll to position [29, 0]
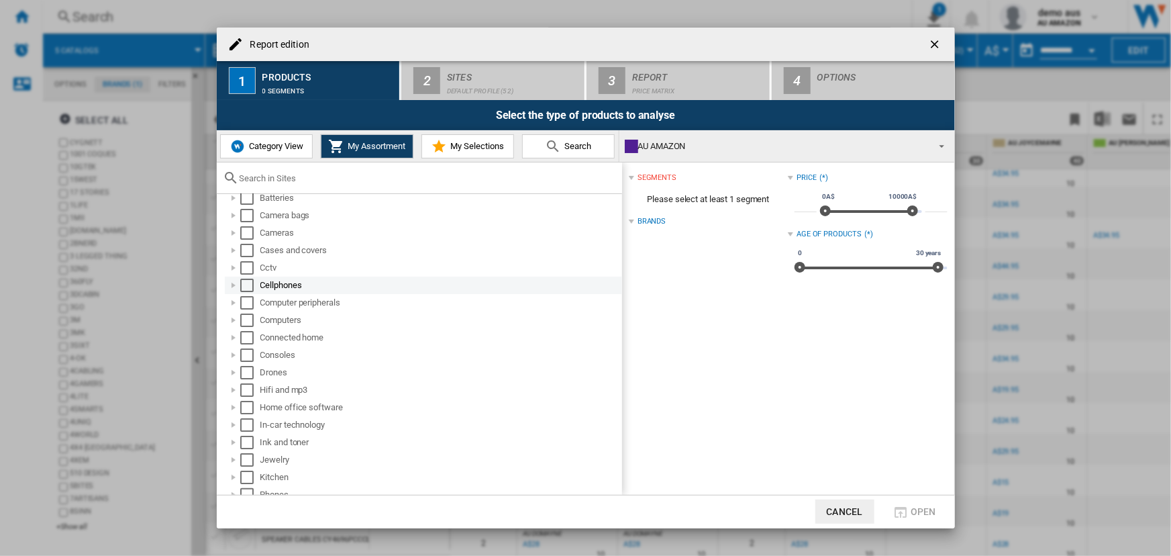
click at [230, 285] on div "Report edition ..." at bounding box center [233, 284] width 13 height 13
click at [249, 299] on div "Report edition ..." at bounding box center [248, 302] width 13 height 13
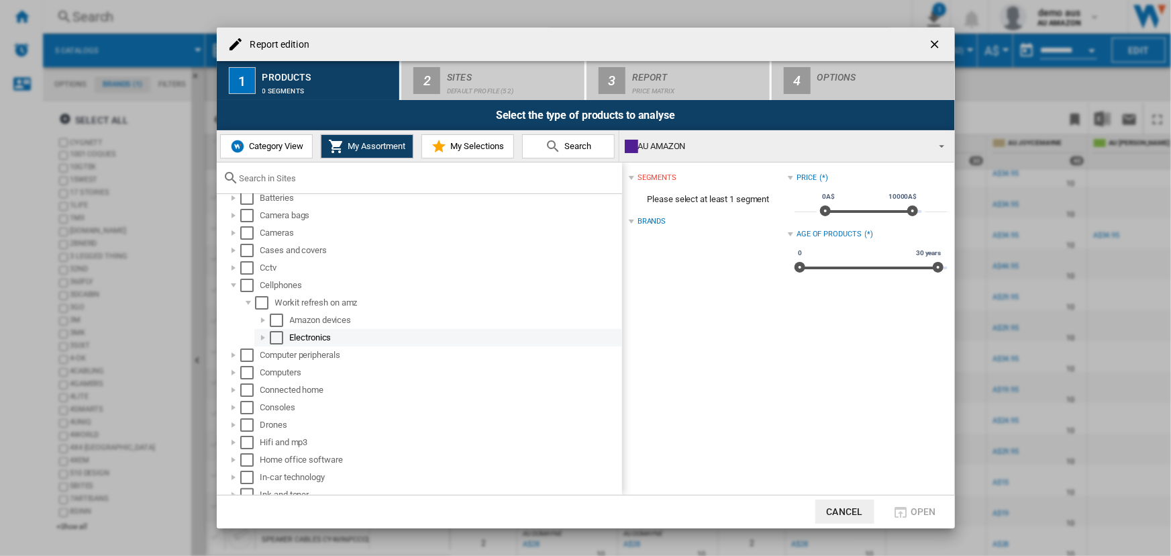
click at [260, 339] on div "Report edition ..." at bounding box center [262, 337] width 13 height 13
click at [275, 354] on div "Report edition ..." at bounding box center [277, 354] width 13 height 13
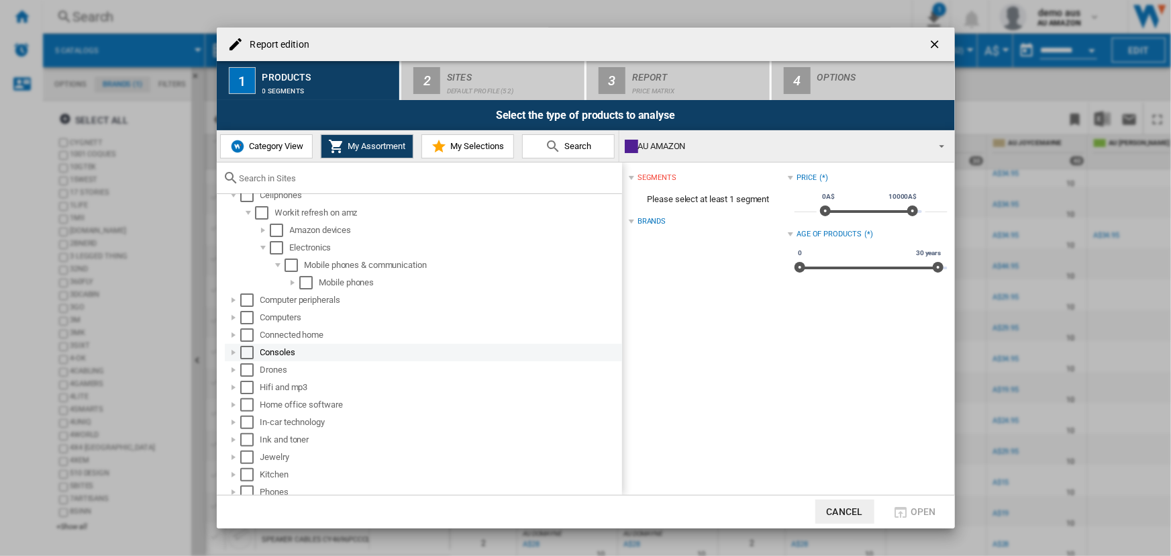
scroll to position [151, 0]
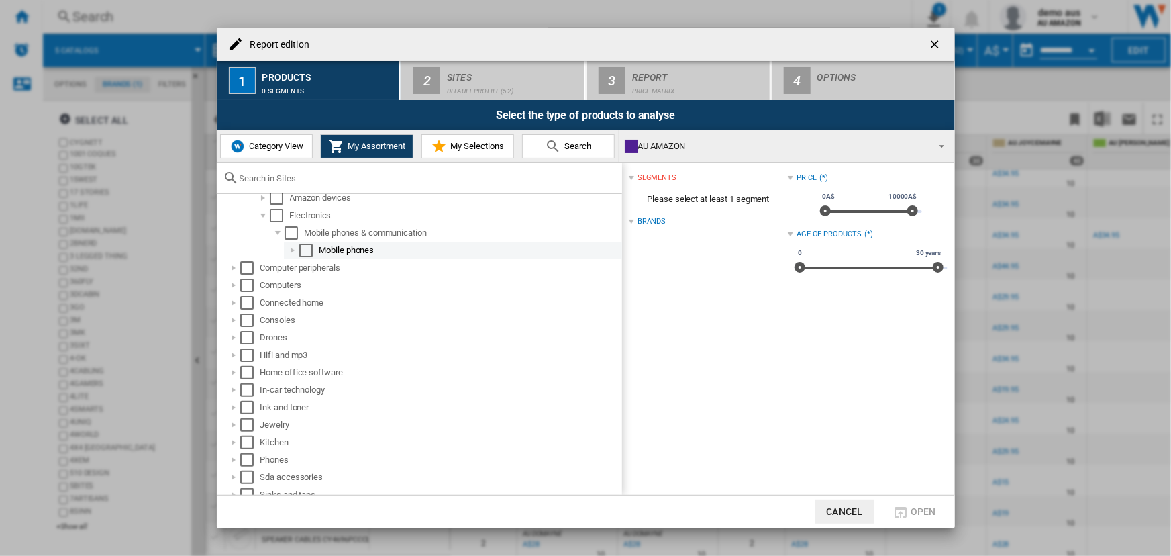
click at [289, 249] on div "Report edition ..." at bounding box center [292, 250] width 13 height 13
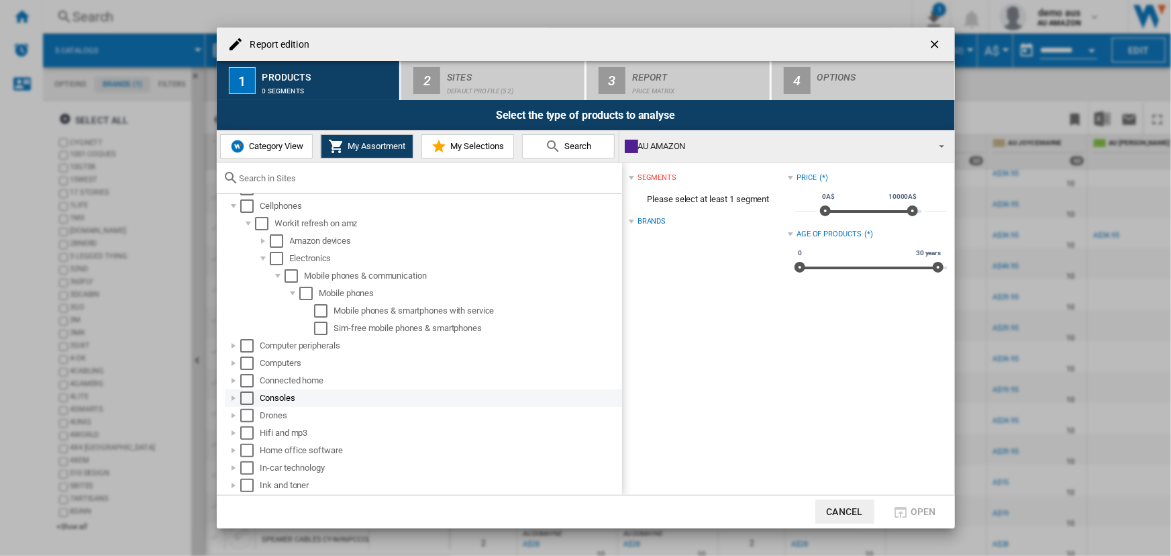
scroll to position [90, 0]
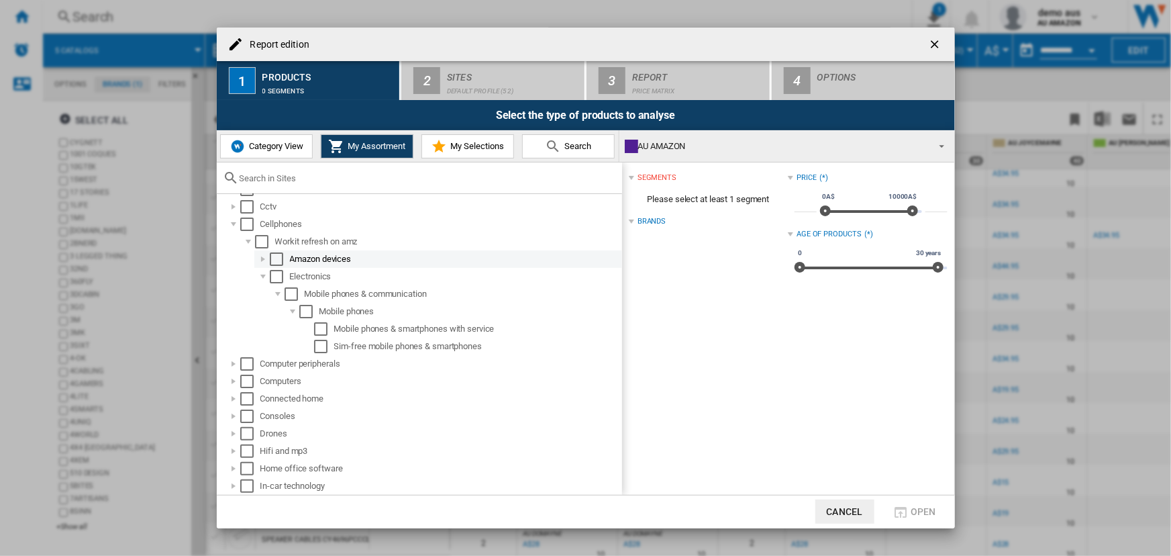
click at [265, 256] on div "Report edition ..." at bounding box center [262, 258] width 13 height 13
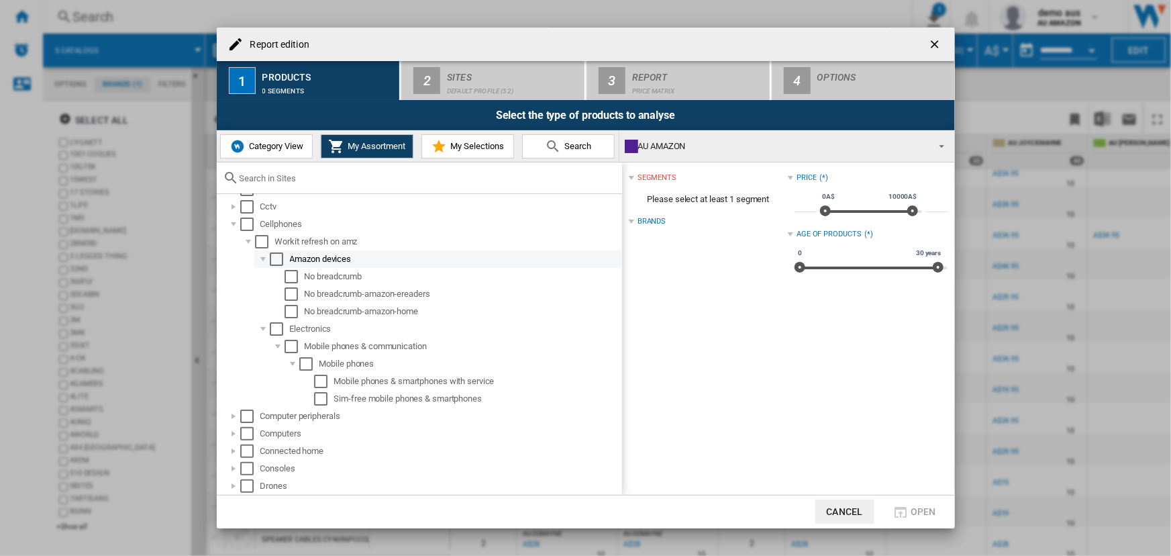
click at [262, 258] on div "Report edition ..." at bounding box center [262, 258] width 13 height 13
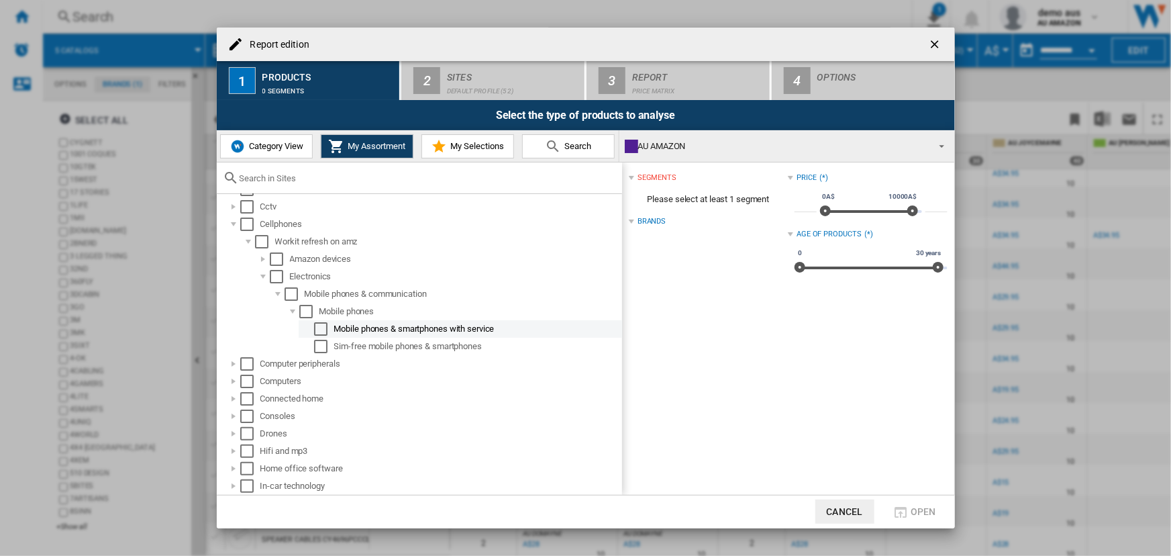
click at [318, 331] on div "Select" at bounding box center [320, 328] width 13 height 13
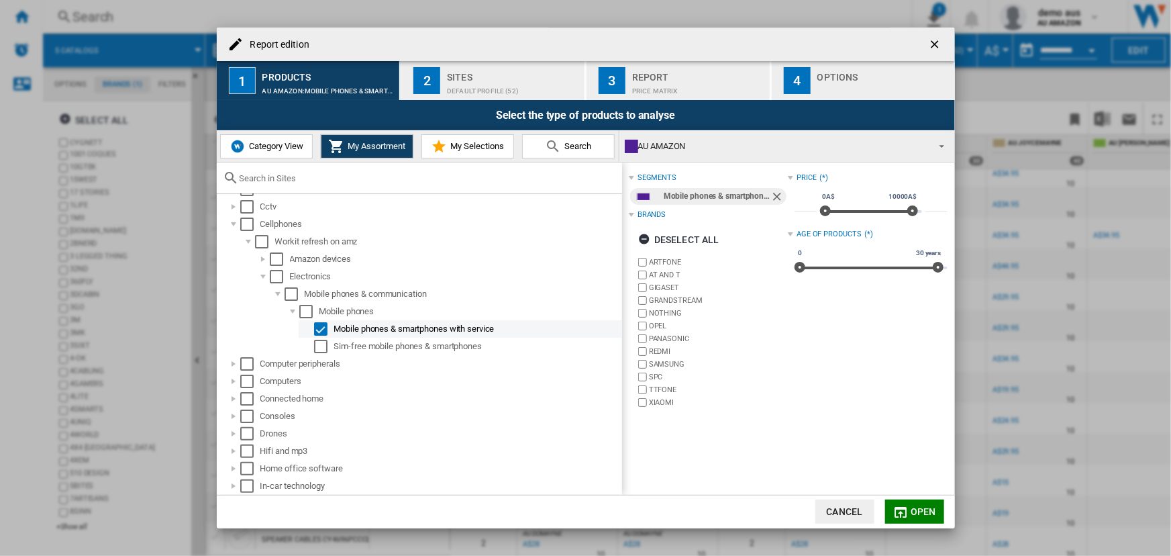
click at [321, 329] on div "Select" at bounding box center [320, 328] width 13 height 13
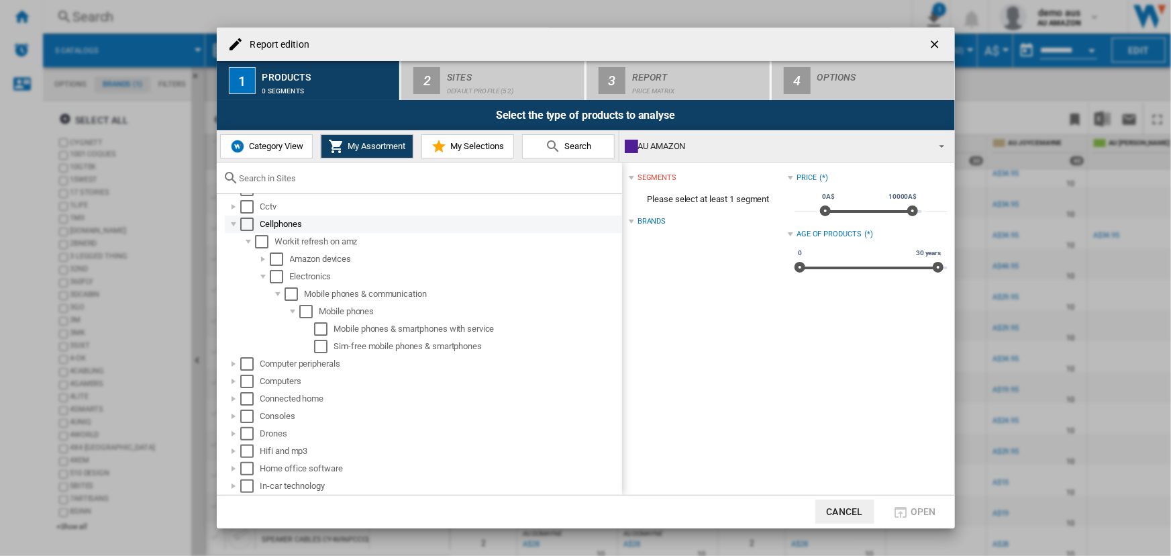
click at [232, 226] on div "Report edition ..." at bounding box center [233, 223] width 13 height 13
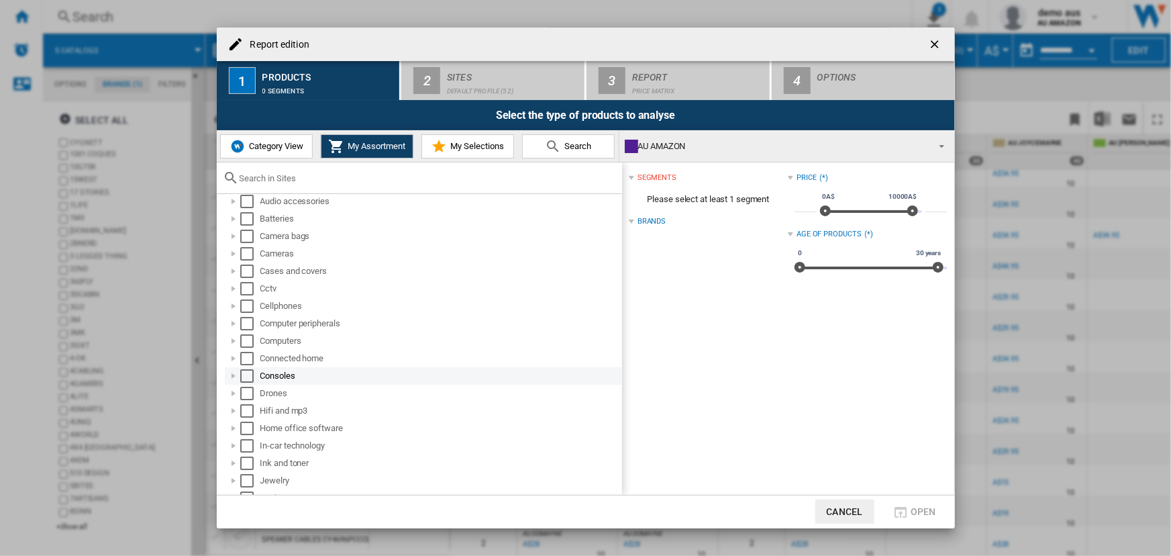
scroll to position [0, 0]
click at [235, 208] on div "Report edition ..." at bounding box center [233, 209] width 13 height 13
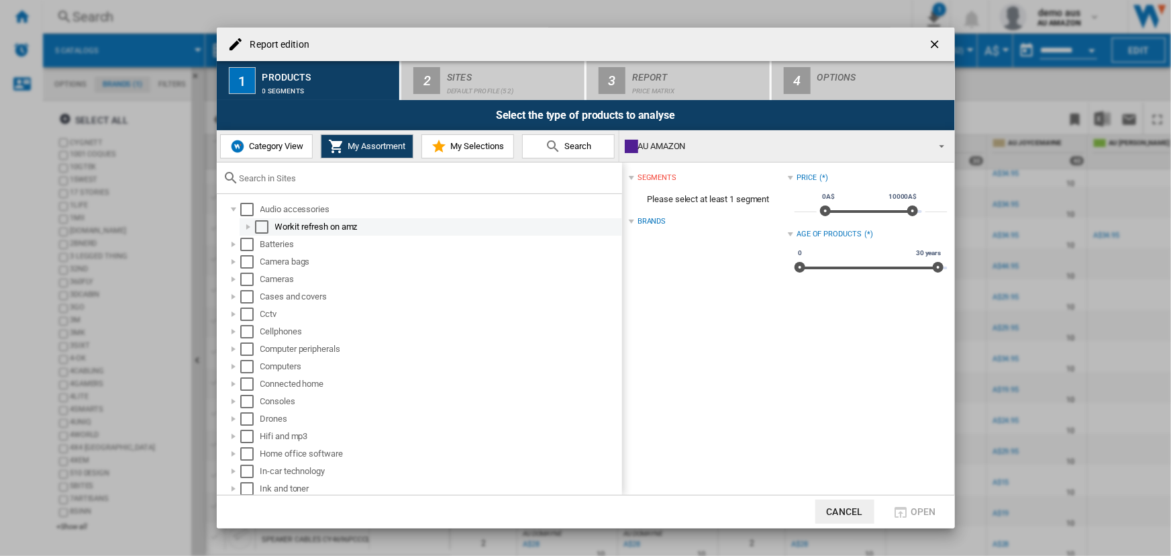
click at [250, 225] on div "Report edition ..." at bounding box center [248, 226] width 13 height 13
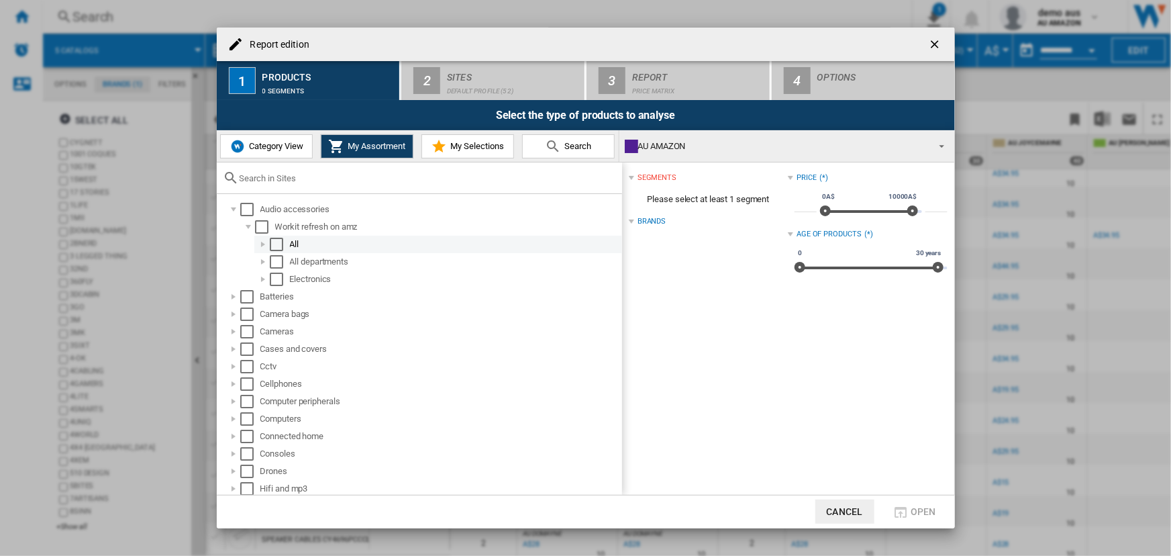
click at [262, 242] on div "Report edition ..." at bounding box center [262, 244] width 13 height 13
click at [246, 226] on div "Report edition ..." at bounding box center [248, 226] width 13 height 13
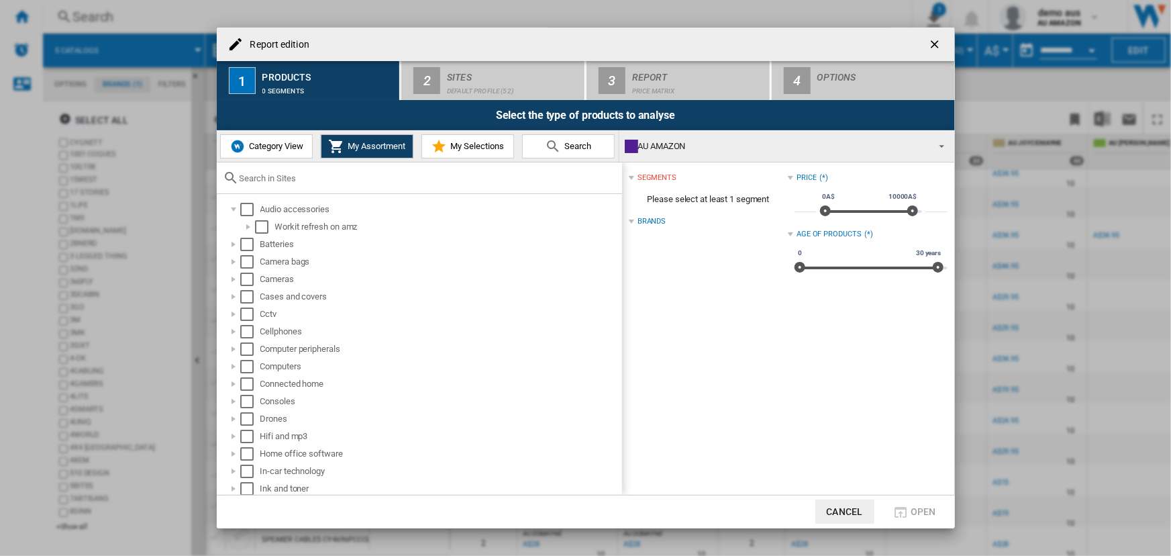
click at [267, 140] on button "Category View" at bounding box center [266, 146] width 93 height 24
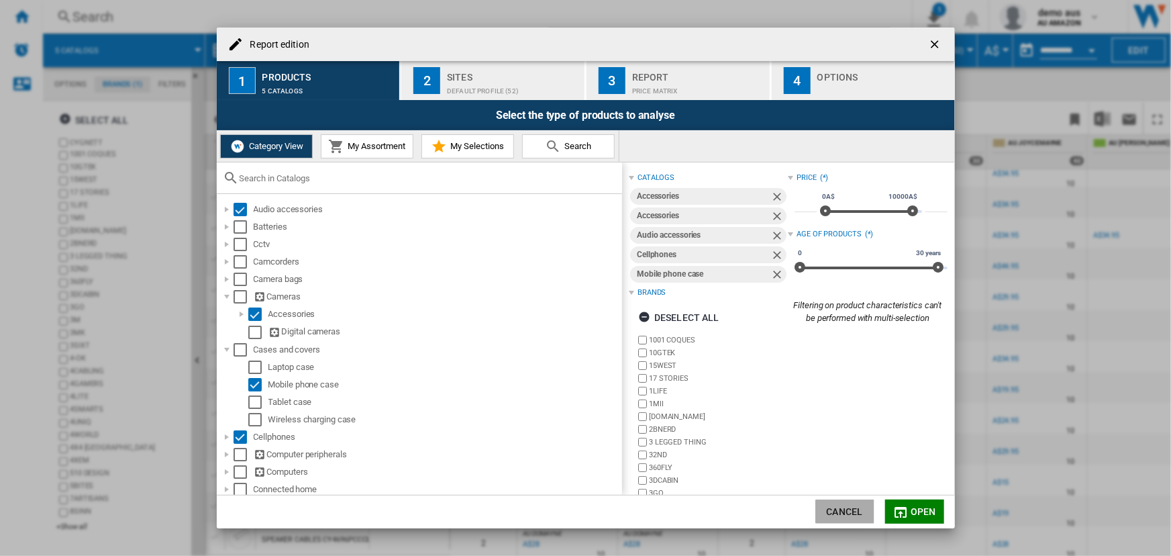
click at [845, 515] on button "Cancel" at bounding box center [844, 511] width 59 height 24
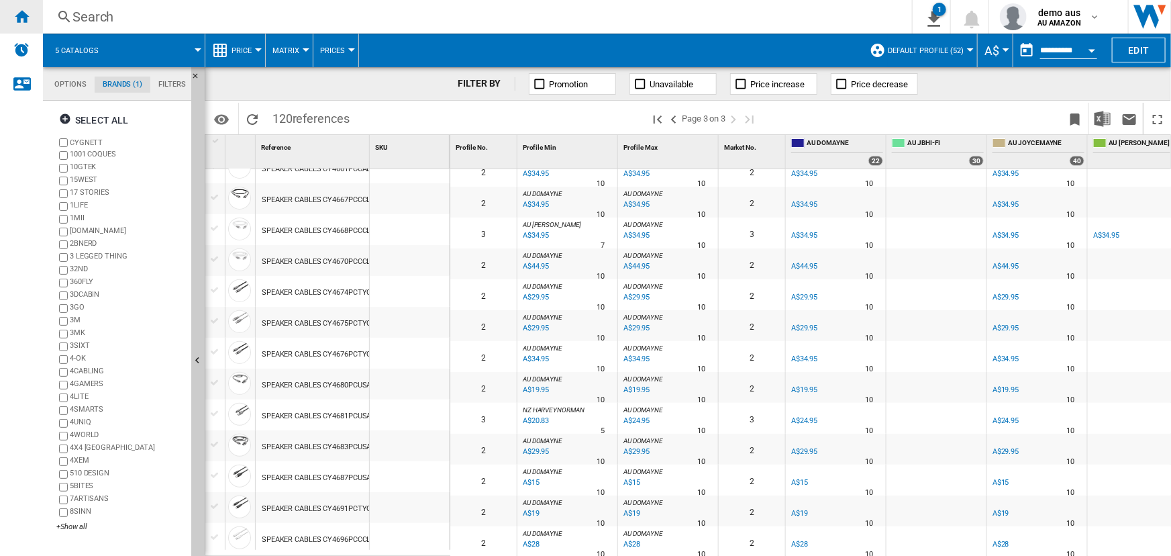
click at [24, 19] on ng-md-icon "Home" at bounding box center [21, 16] width 16 height 16
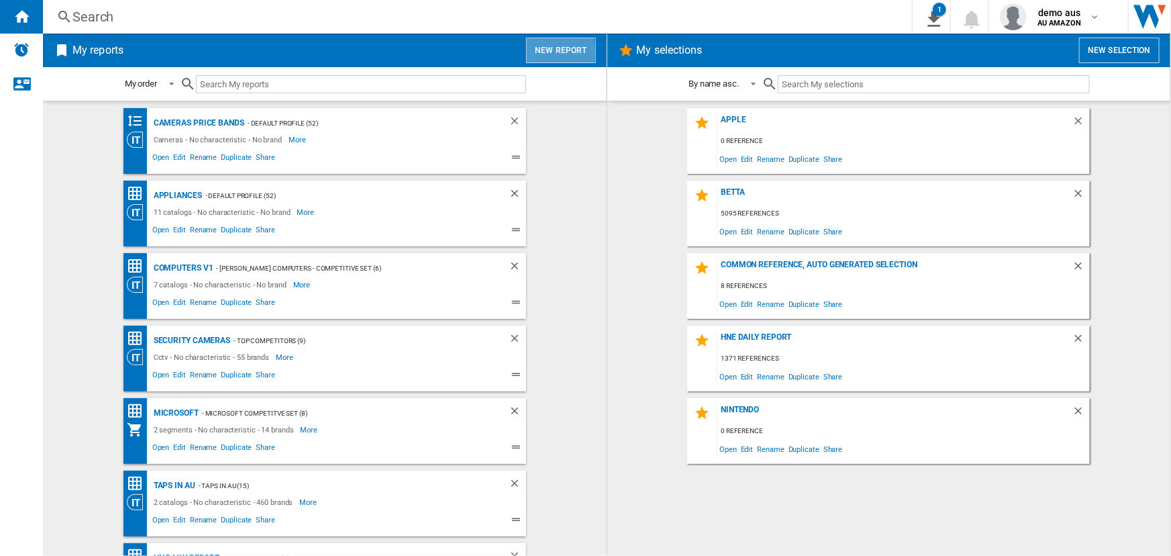
click at [547, 56] on button "New report" at bounding box center [560, 50] width 69 height 25
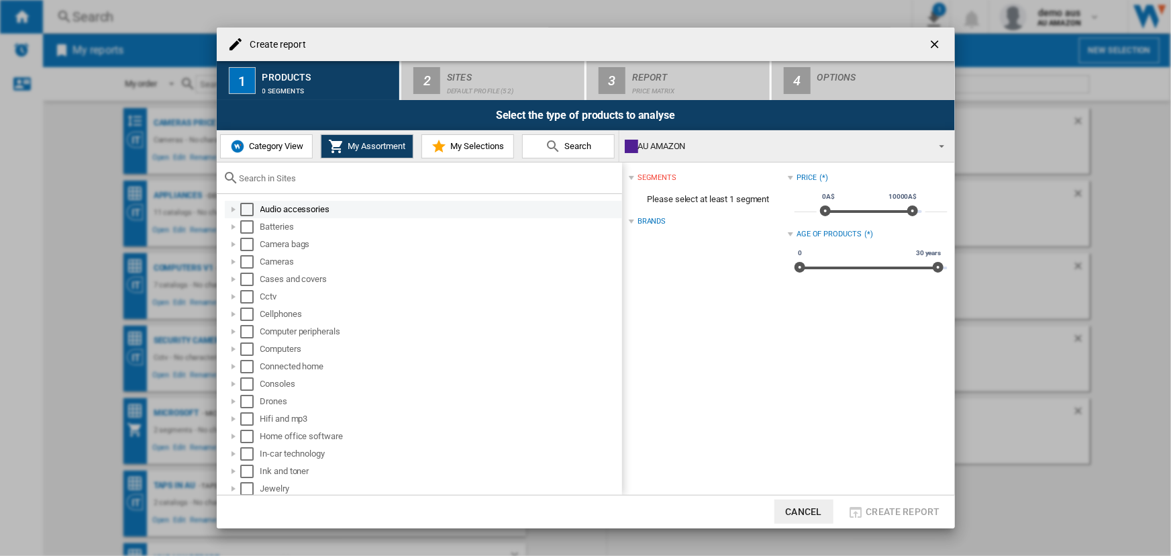
click at [234, 209] on div "Create report ..." at bounding box center [233, 209] width 13 height 13
click at [246, 229] on div "Create report ..." at bounding box center [248, 226] width 13 height 13
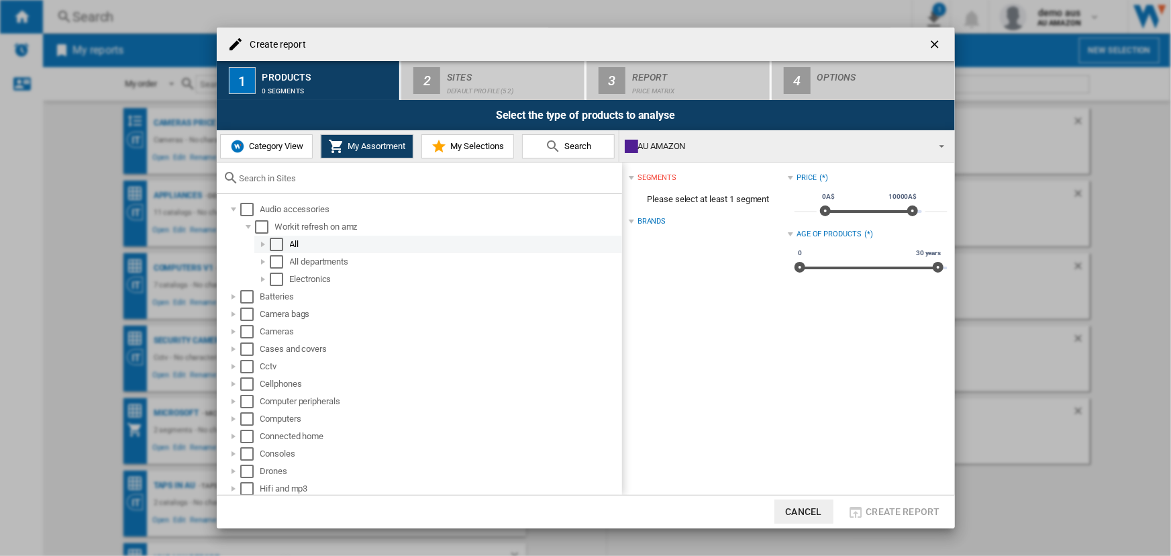
click at [262, 245] on div "Create report ..." at bounding box center [262, 244] width 13 height 13
click at [263, 263] on div "Create report ..." at bounding box center [262, 261] width 13 height 13
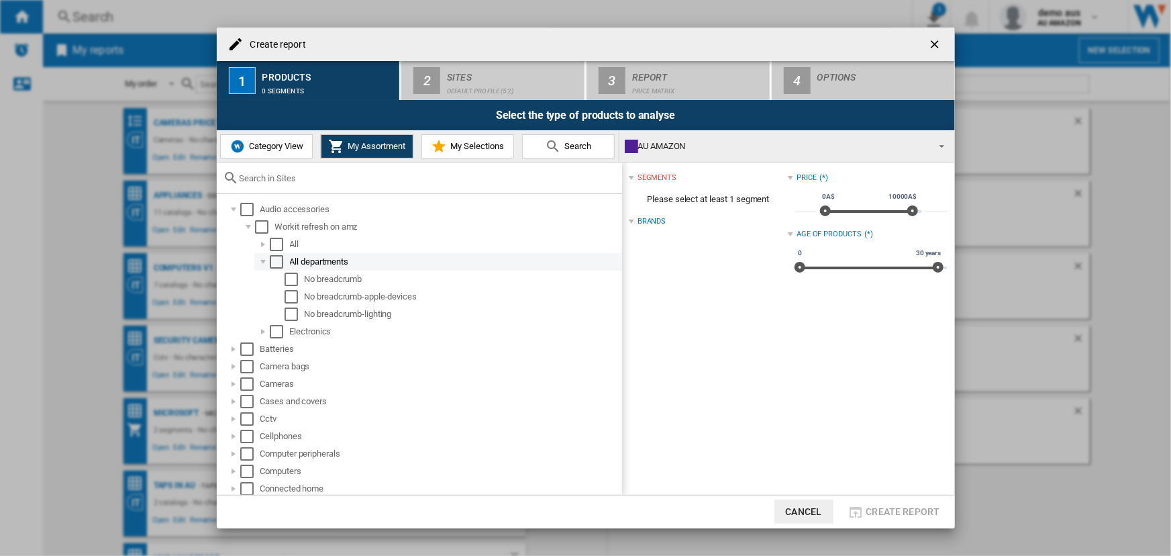
click at [263, 263] on div "Create report ..." at bounding box center [262, 261] width 13 height 13
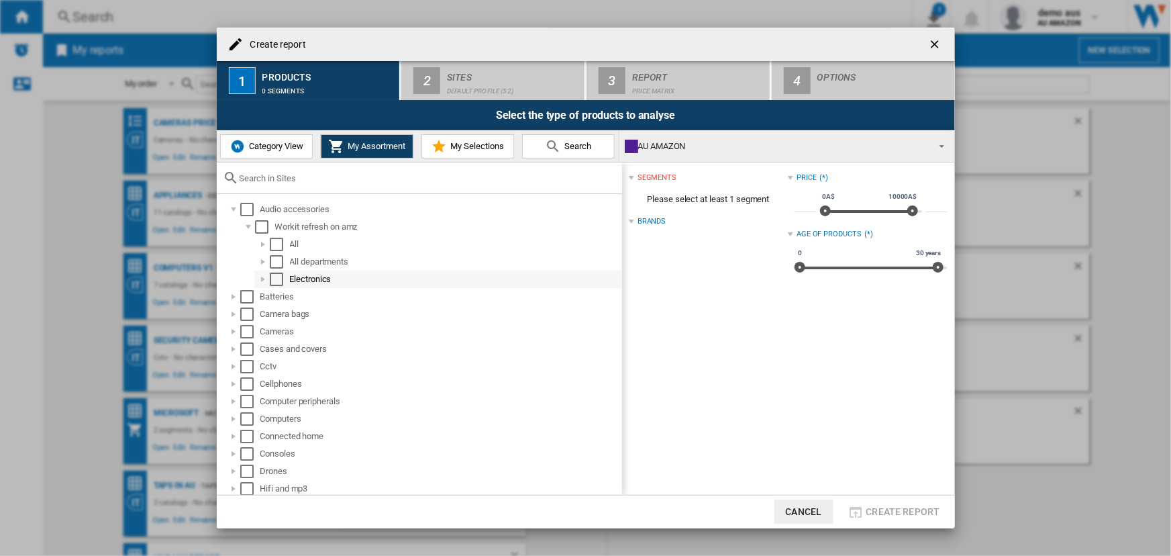
click at [262, 280] on div "Create report ..." at bounding box center [262, 278] width 13 height 13
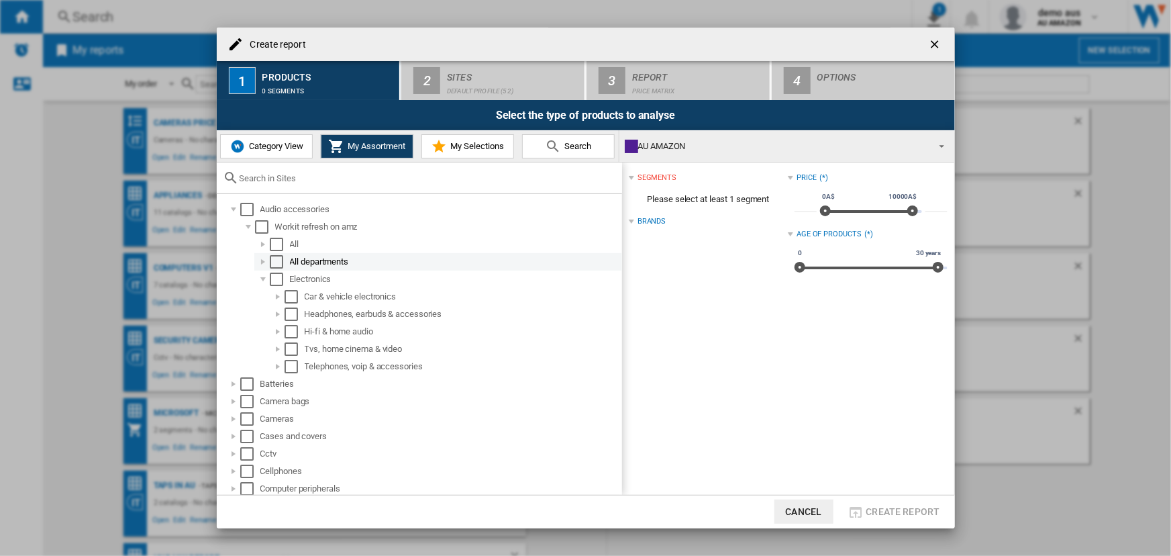
scroll to position [60, 0]
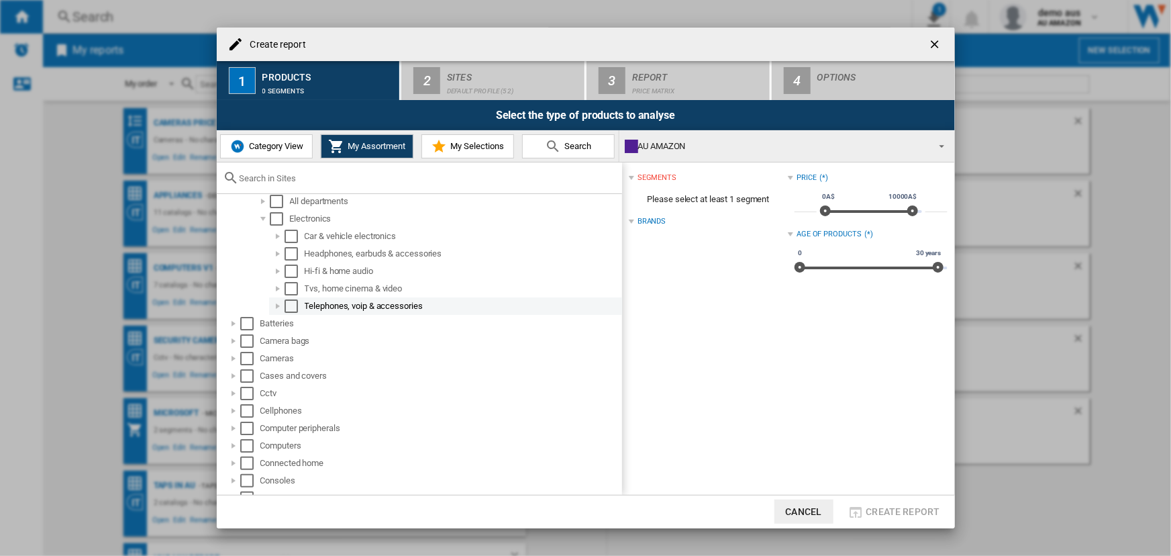
click at [276, 305] on div "Create report ..." at bounding box center [277, 305] width 13 height 13
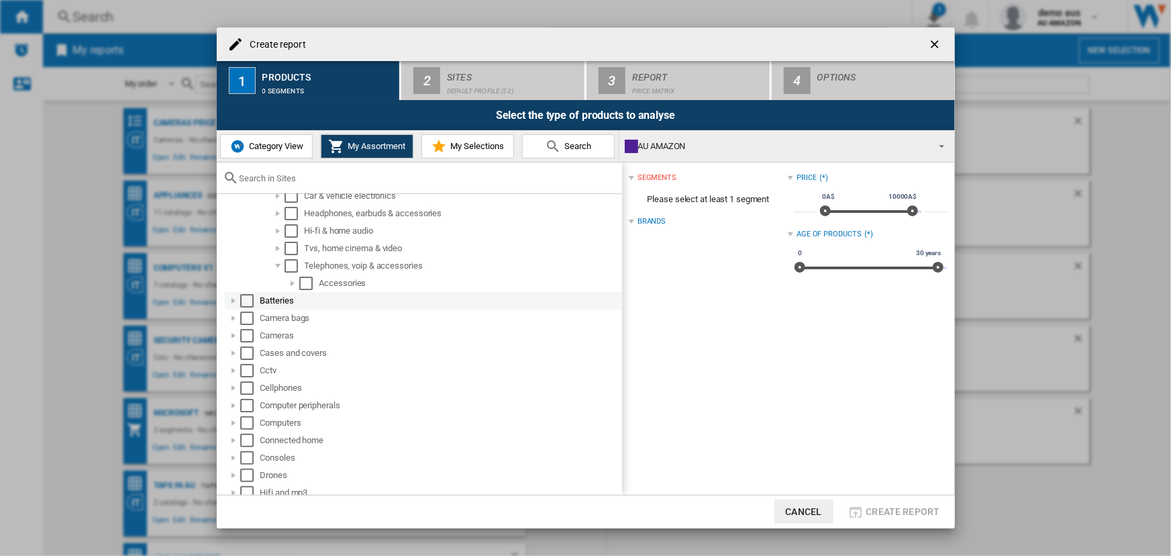
scroll to position [121, 0]
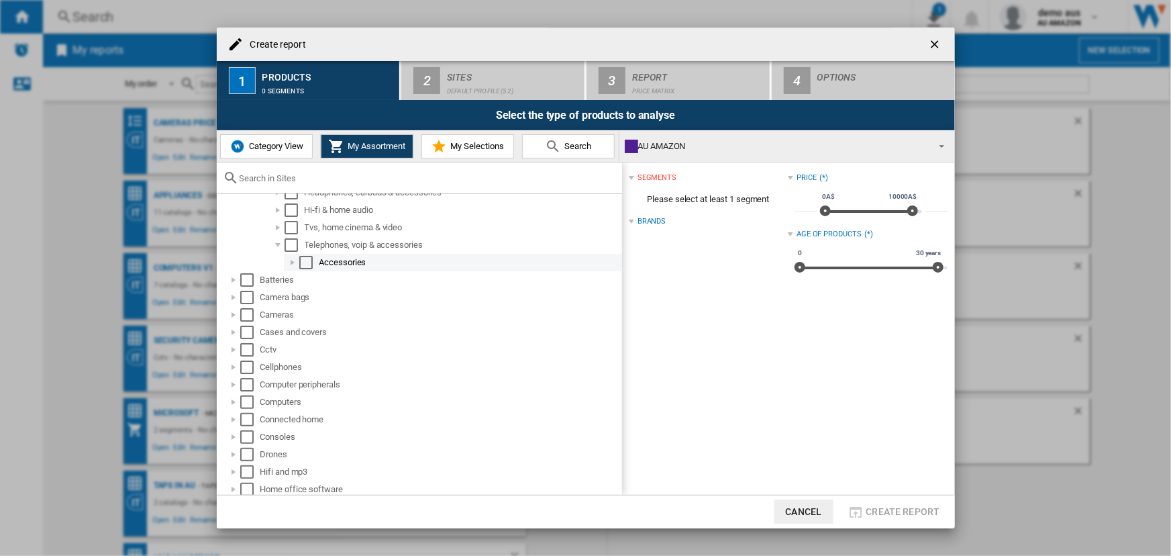
click at [303, 265] on div "Select" at bounding box center [305, 262] width 13 height 13
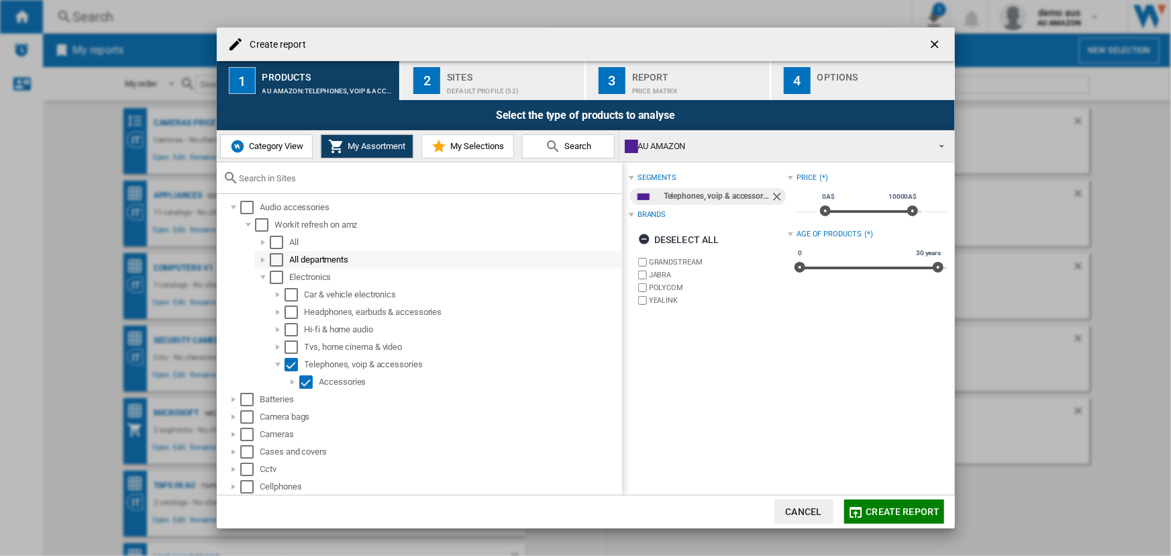
scroll to position [0, 0]
click at [246, 211] on div "Select" at bounding box center [246, 209] width 13 height 13
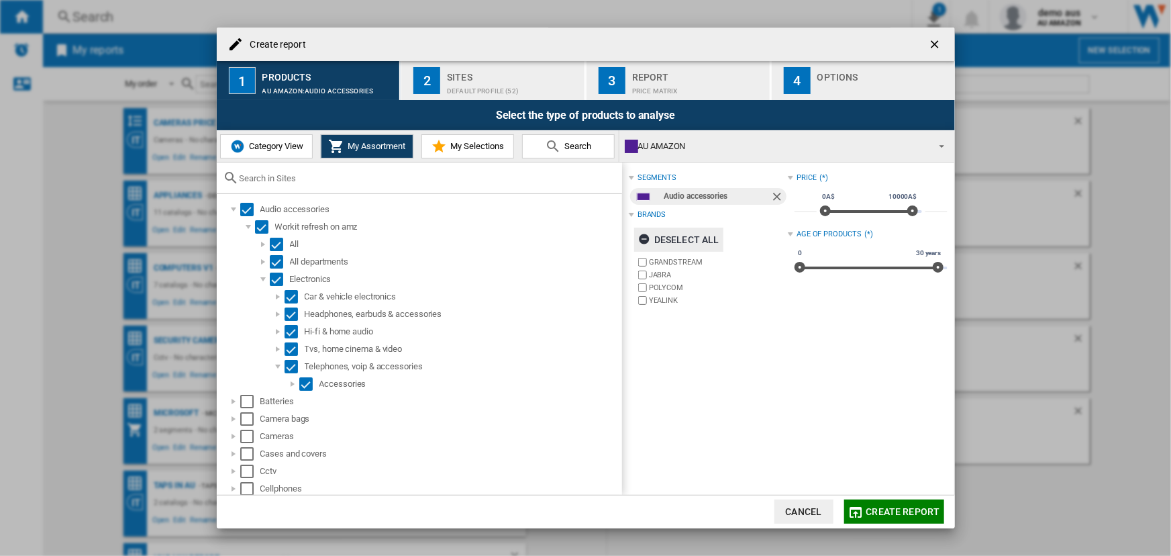
click at [644, 238] on ng-md-icon "Create report ..." at bounding box center [646, 241] width 16 height 16
click at [249, 211] on div "Select" at bounding box center [246, 209] width 13 height 13
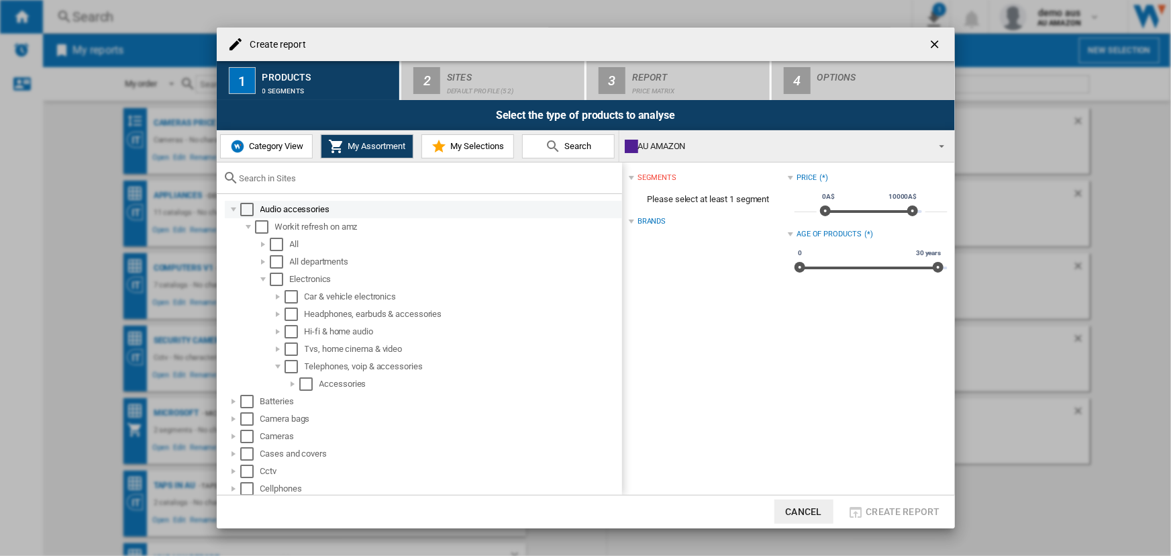
click at [244, 209] on div "Select" at bounding box center [246, 209] width 13 height 13
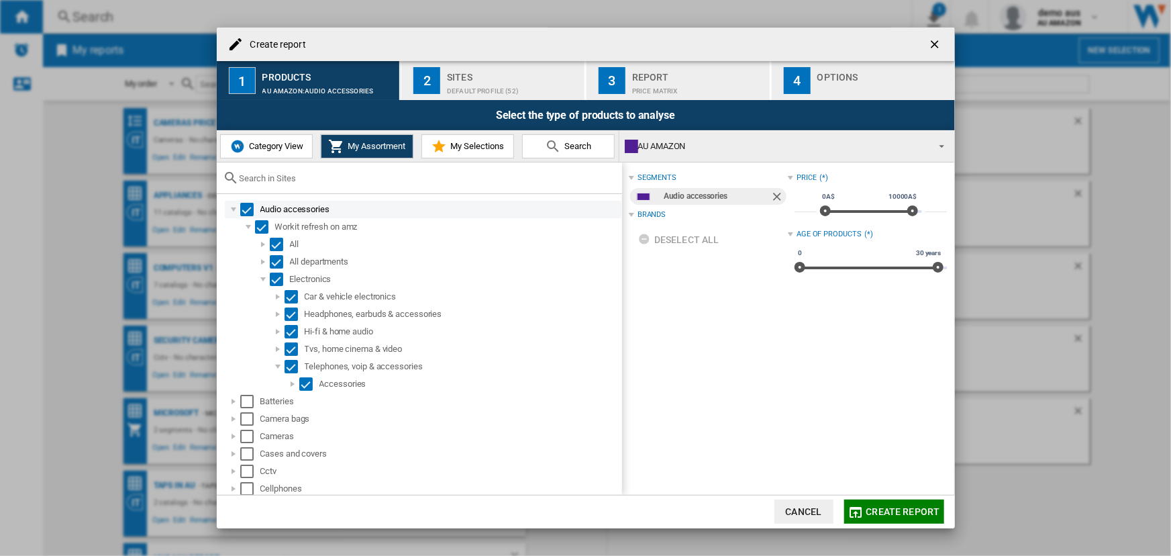
click at [232, 208] on div "Create report ..." at bounding box center [233, 209] width 13 height 13
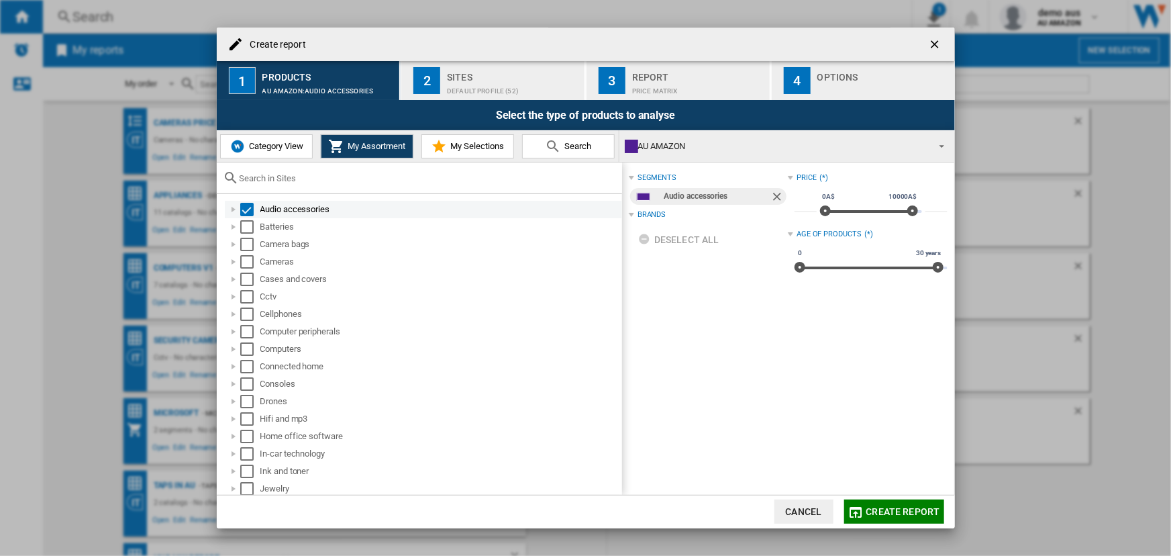
click at [246, 210] on div "Select" at bounding box center [246, 209] width 13 height 13
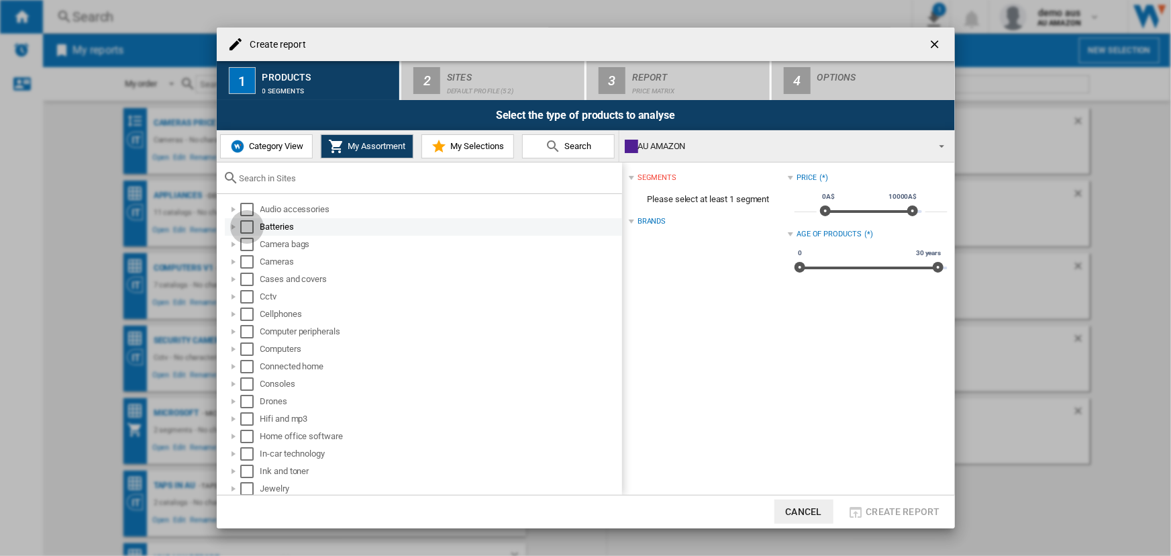
click at [247, 225] on div "Select" at bounding box center [246, 226] width 13 height 13
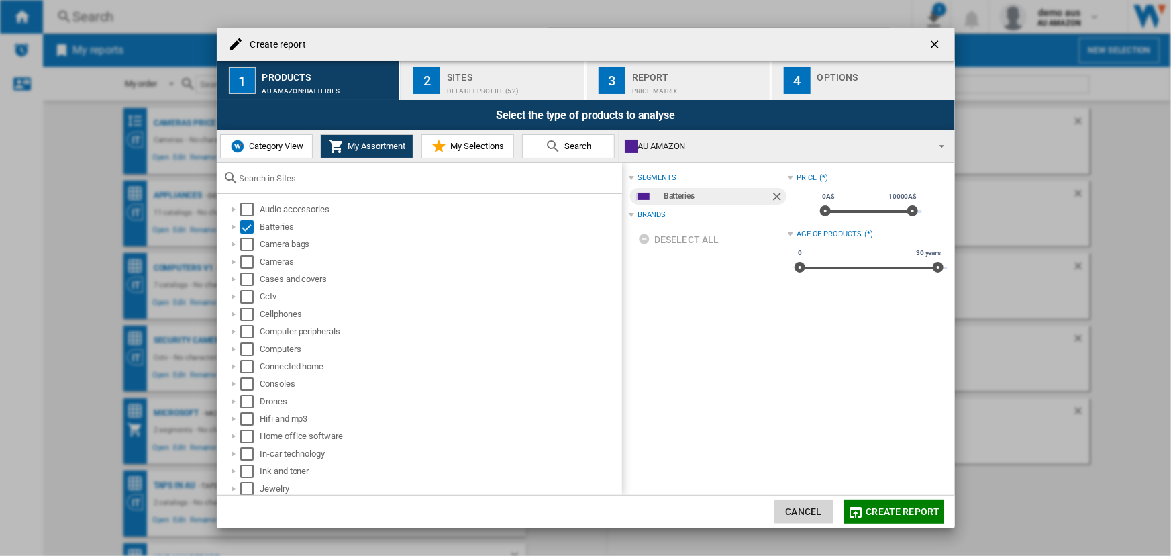
click at [809, 508] on button "Cancel" at bounding box center [803, 511] width 59 height 24
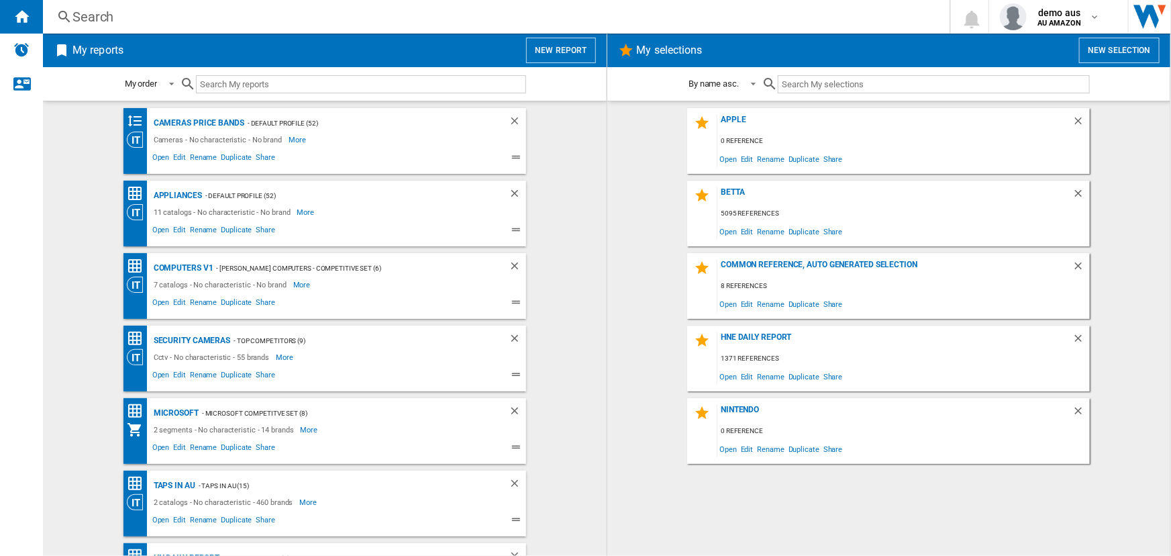
click at [558, 48] on button "New report" at bounding box center [560, 50] width 69 height 25
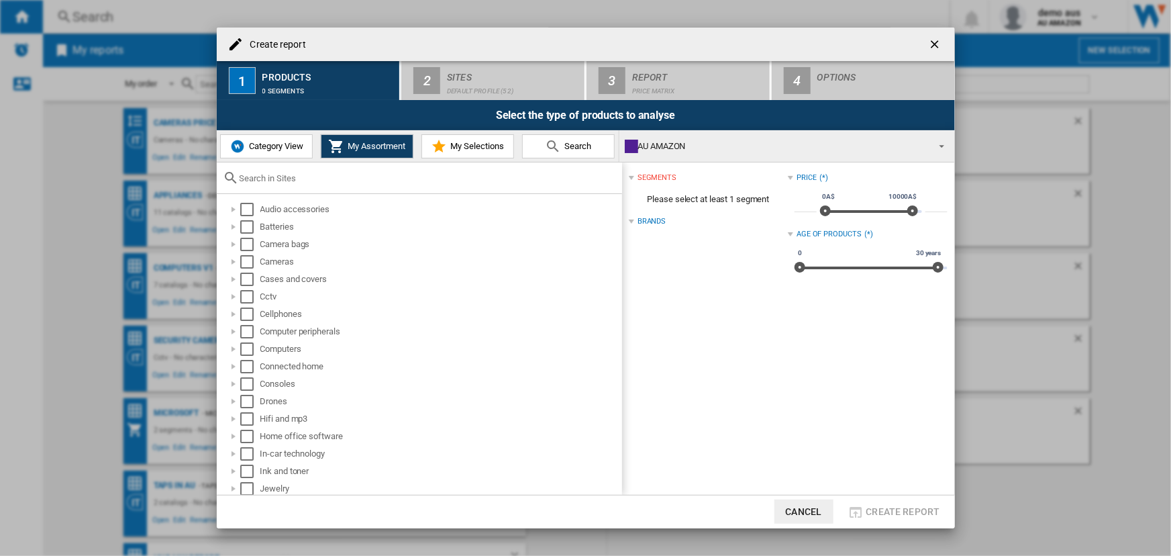
click at [656, 222] on div "Brands" at bounding box center [651, 221] width 28 height 11
click at [654, 222] on div "Brands" at bounding box center [651, 221] width 28 height 11
click at [567, 143] on span "Search" at bounding box center [576, 146] width 30 height 10
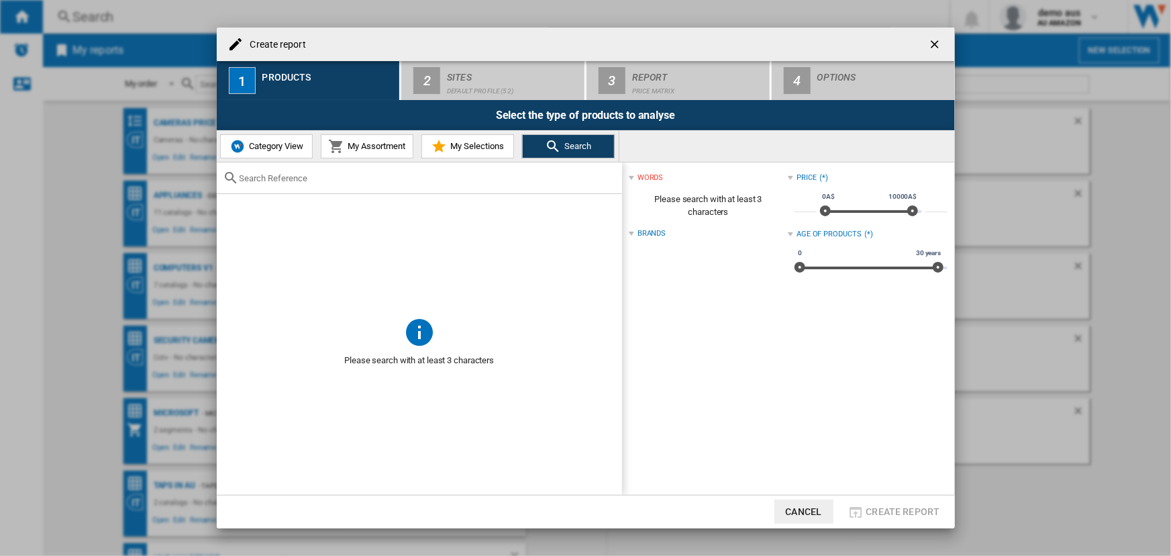
click at [301, 181] on input "text" at bounding box center [428, 178] width 376 height 10
type input "cygnett"
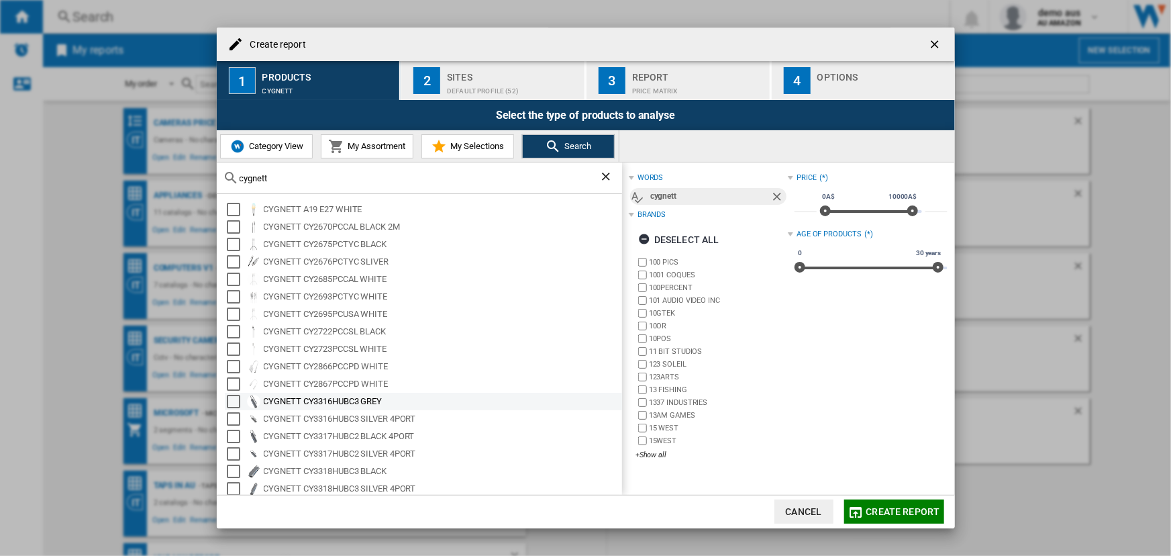
scroll to position [55, 0]
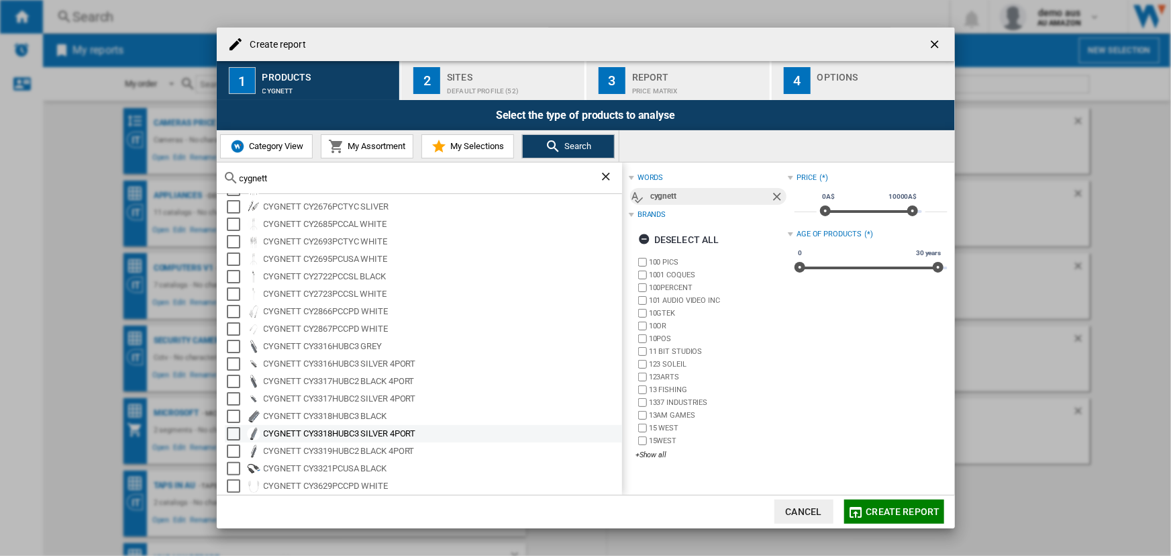
click at [229, 418] on div "Select" at bounding box center [233, 415] width 13 height 13
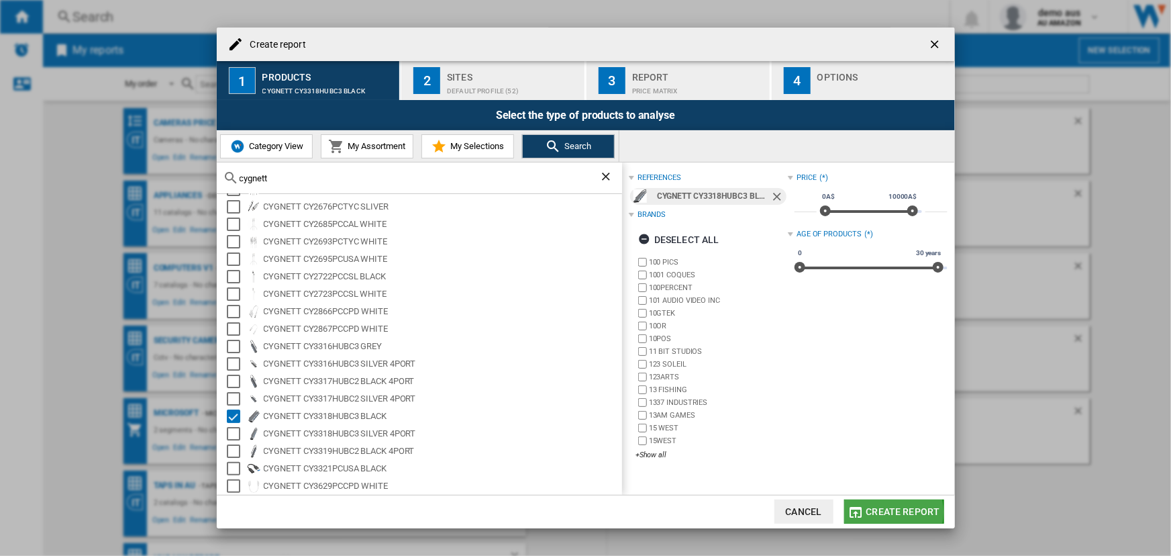
click at [886, 512] on span "Create report" at bounding box center [903, 511] width 74 height 11
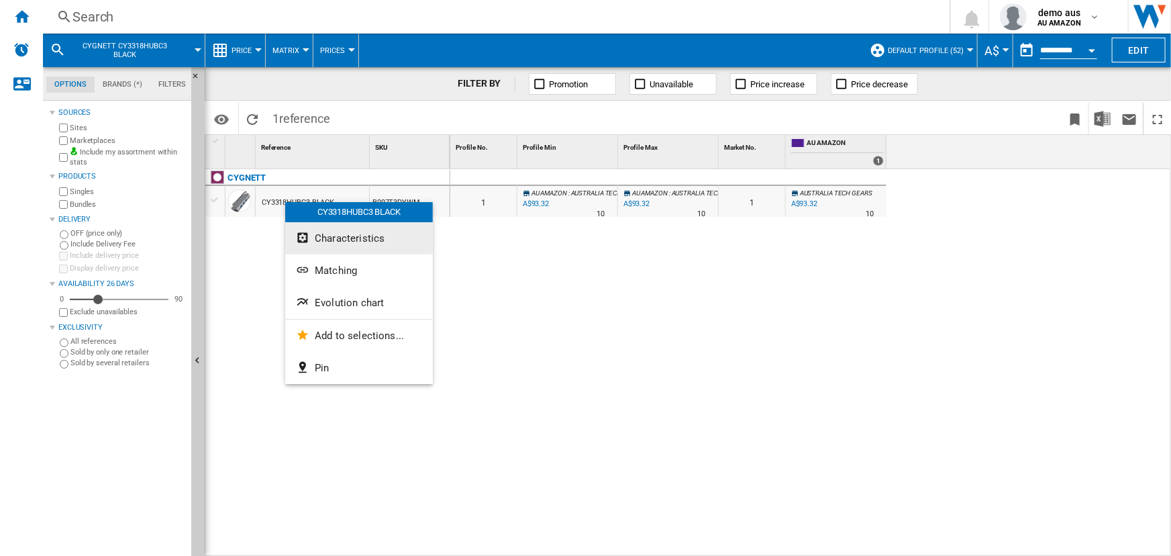
click at [327, 242] on span "Characteristics" at bounding box center [350, 238] width 70 height 12
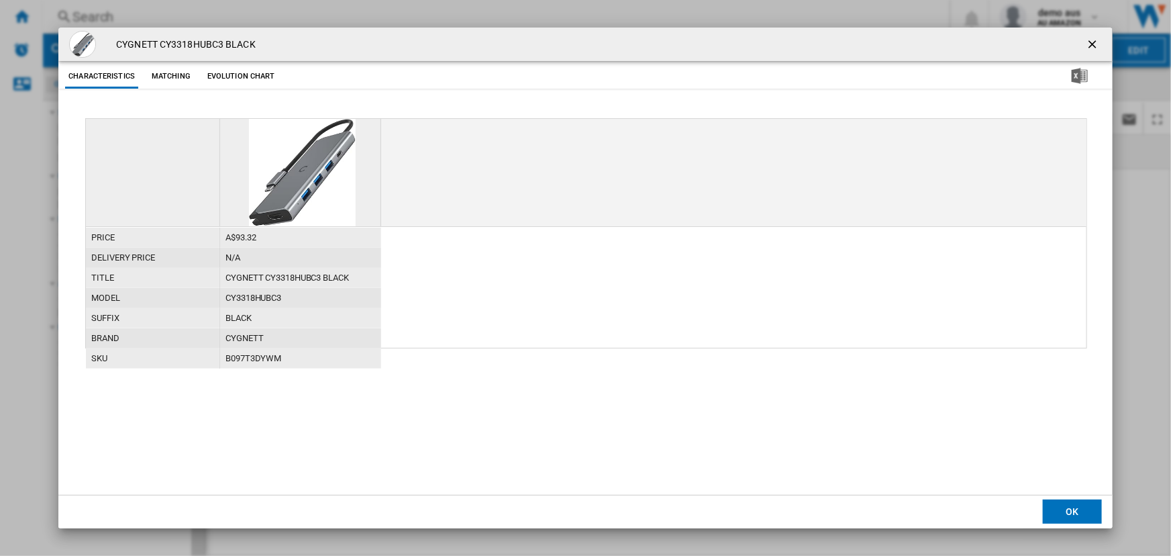
click at [1091, 41] on ng-md-icon "getI18NText('BUTTONS.CLOSE_DIALOG')" at bounding box center [1094, 46] width 16 height 16
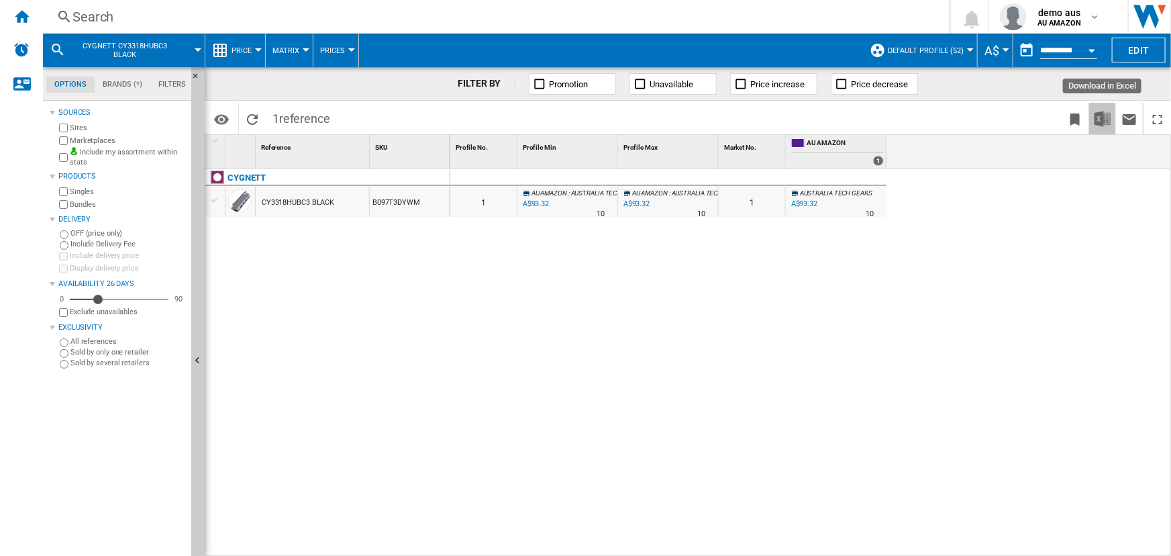
click at [1103, 117] on img "Download in Excel" at bounding box center [1102, 119] width 16 height 16
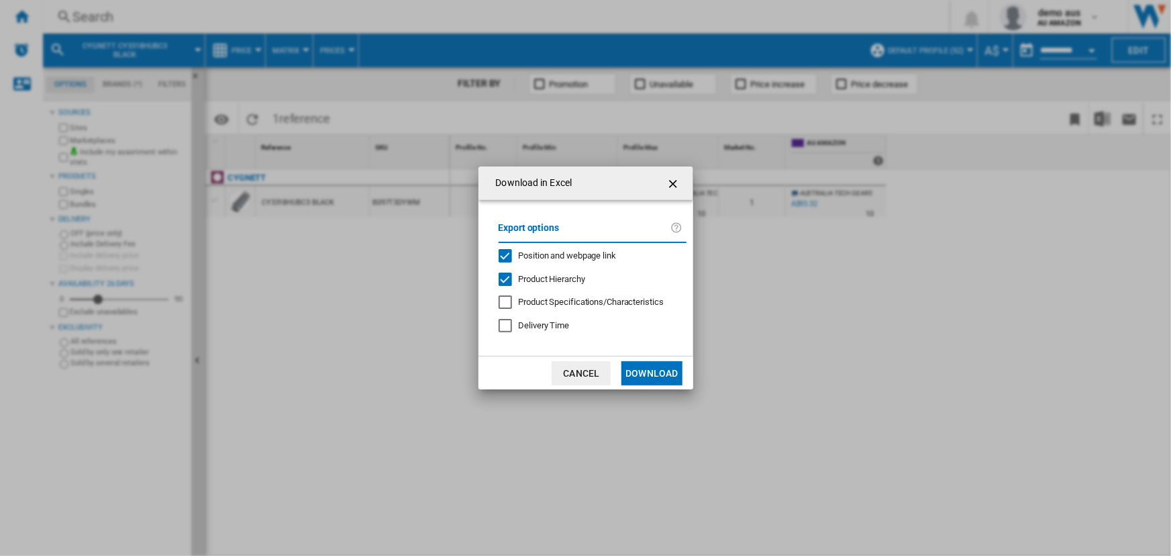
click at [502, 255] on div "Position and webpage link" at bounding box center [505, 255] width 13 height 13
click at [651, 370] on button "Download" at bounding box center [651, 373] width 60 height 24
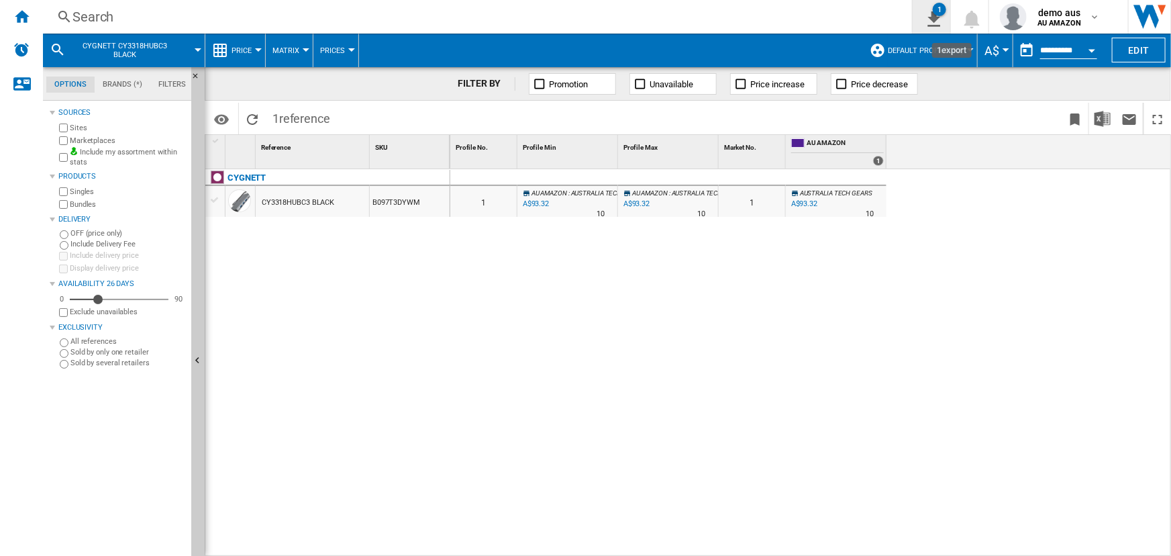
click at [933, 15] on ng-md-icon "1\a export" at bounding box center [931, 17] width 16 height 17
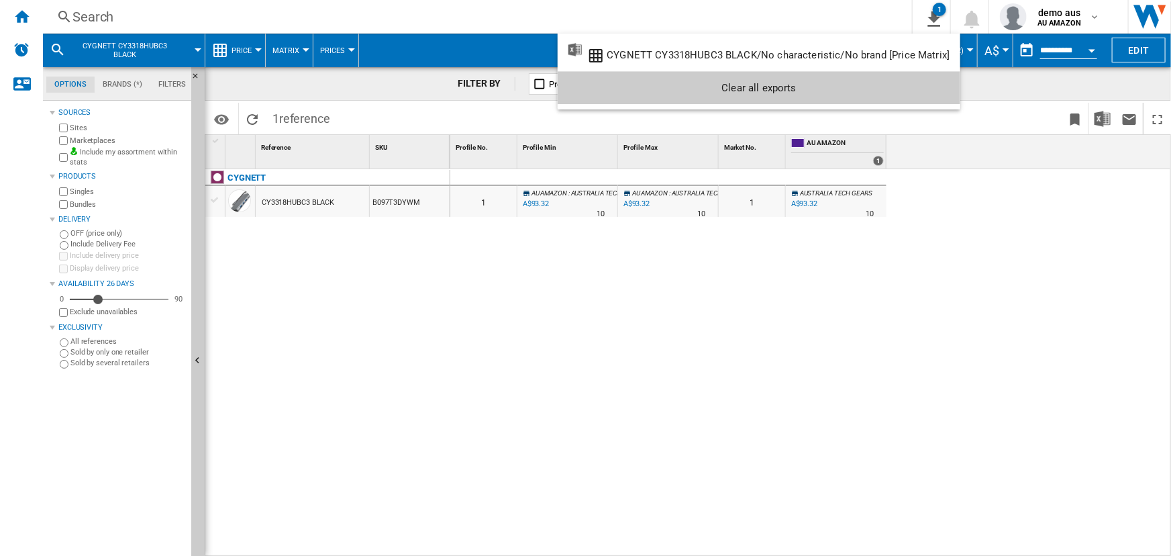
click at [854, 19] on md-backdrop at bounding box center [585, 278] width 1171 height 556
